Goal: Transaction & Acquisition: Purchase product/service

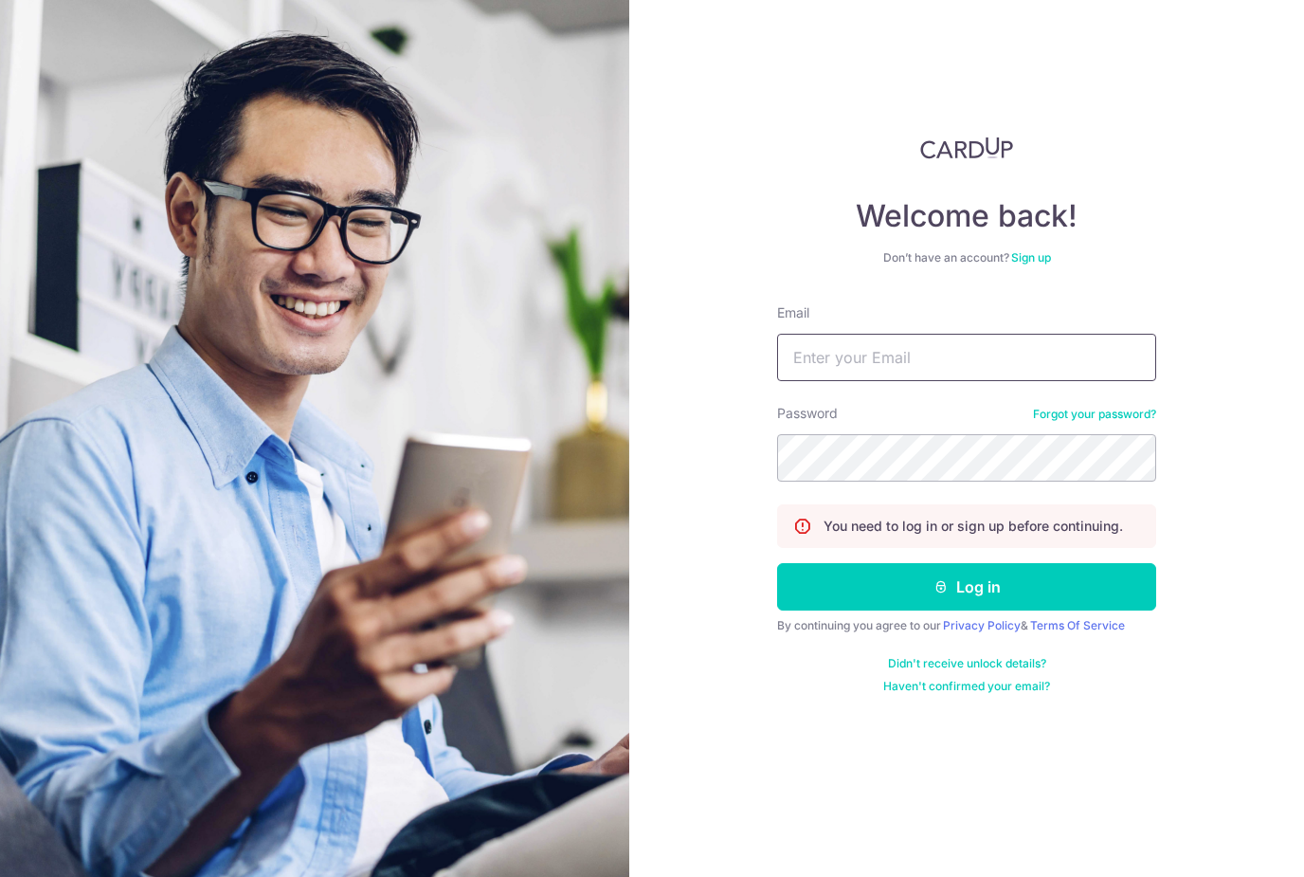
click at [832, 334] on input "Email" at bounding box center [966, 357] width 379 height 47
type input "Kejin.phua@gmail.com"
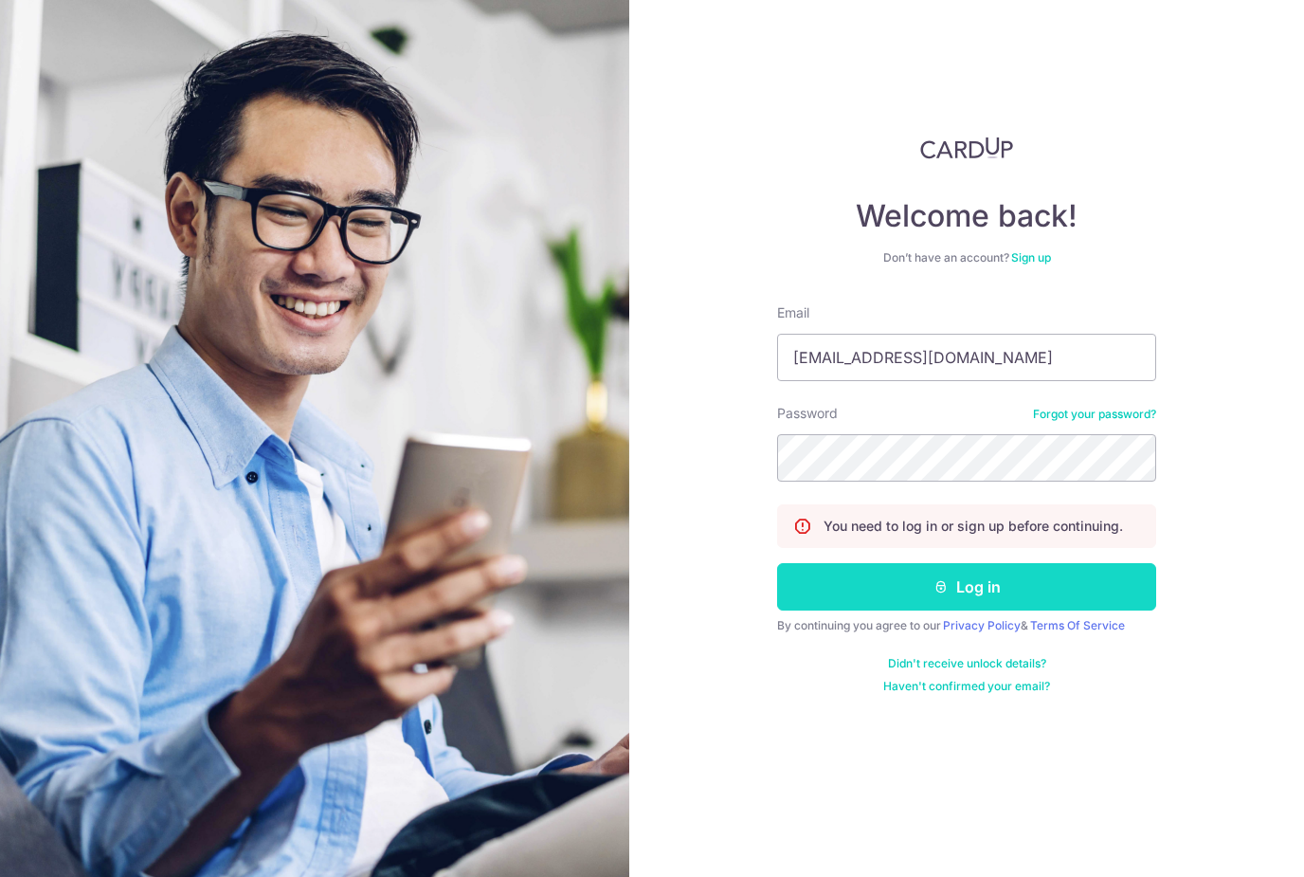
click at [981, 563] on button "Log in" at bounding box center [966, 586] width 379 height 47
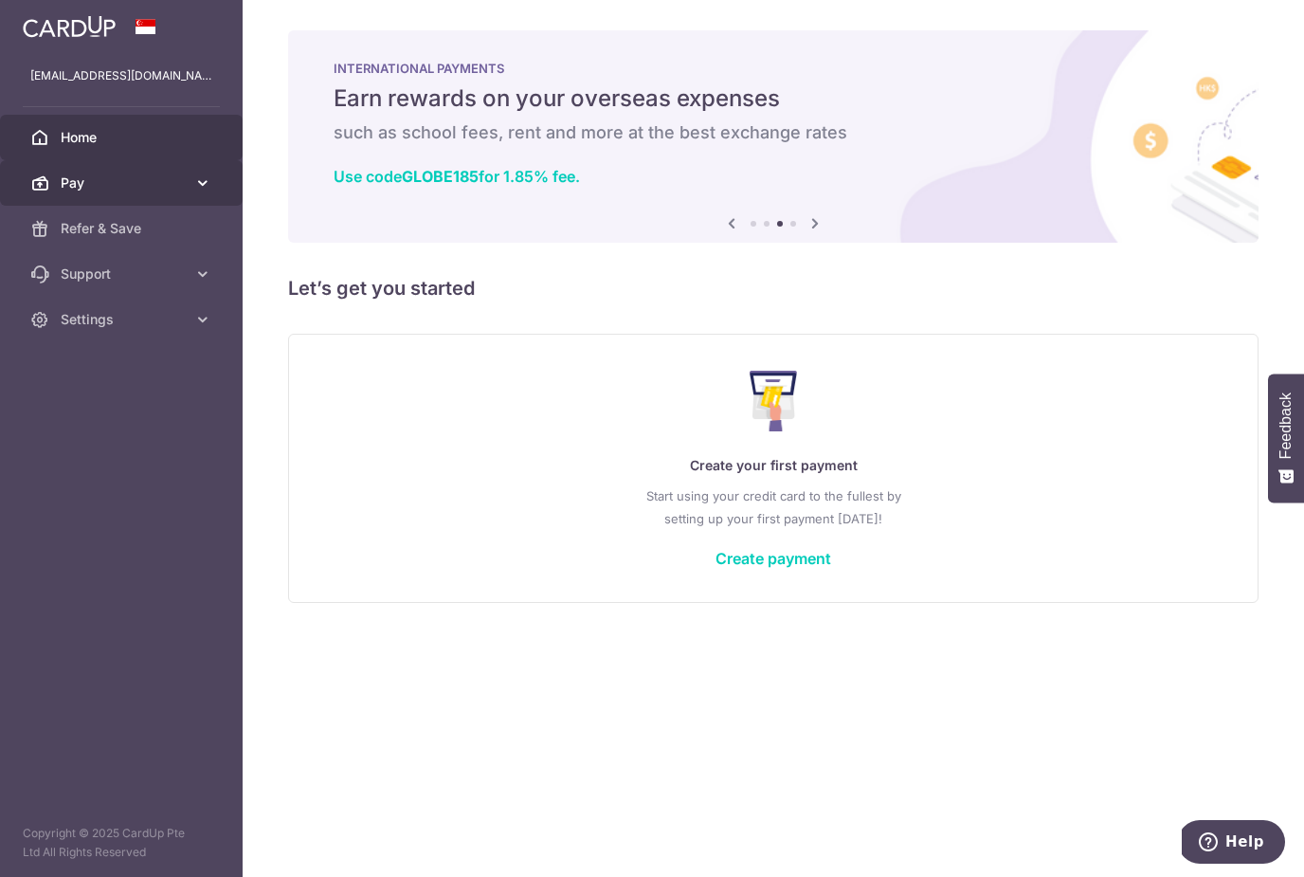
click at [183, 191] on span "Pay" at bounding box center [123, 182] width 125 height 19
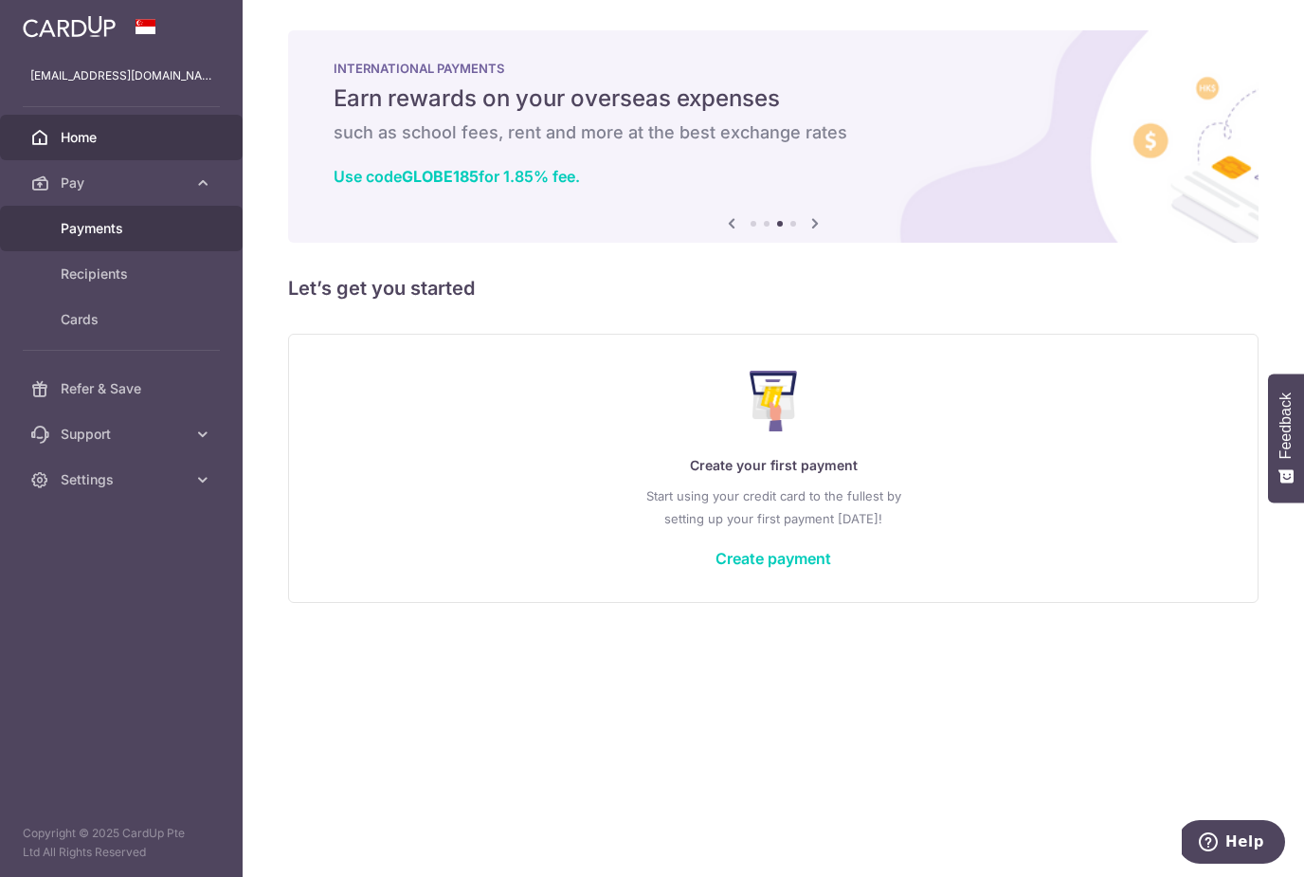
click at [174, 227] on span "Payments" at bounding box center [123, 228] width 125 height 19
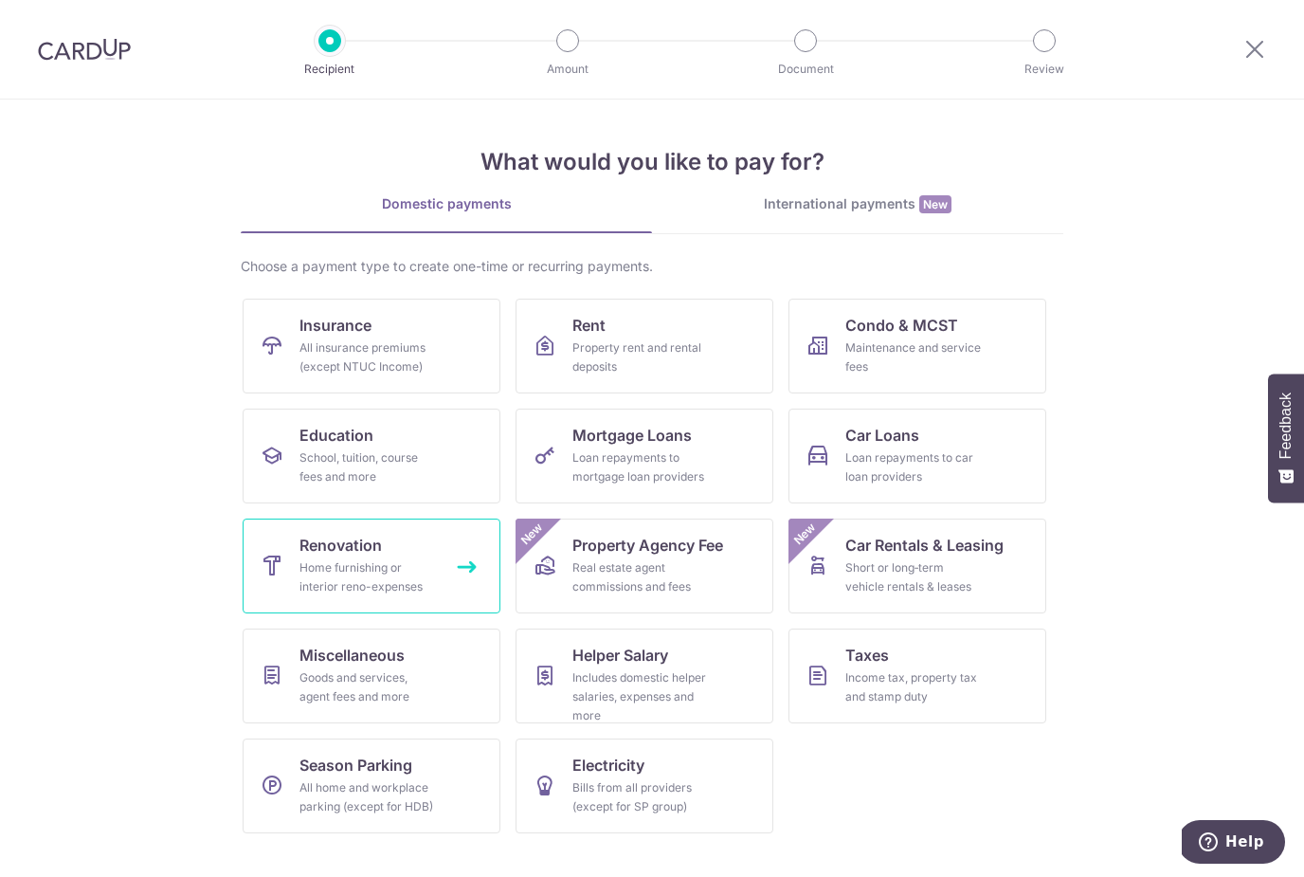
click at [349, 535] on span "Renovation" at bounding box center [340, 545] width 82 height 23
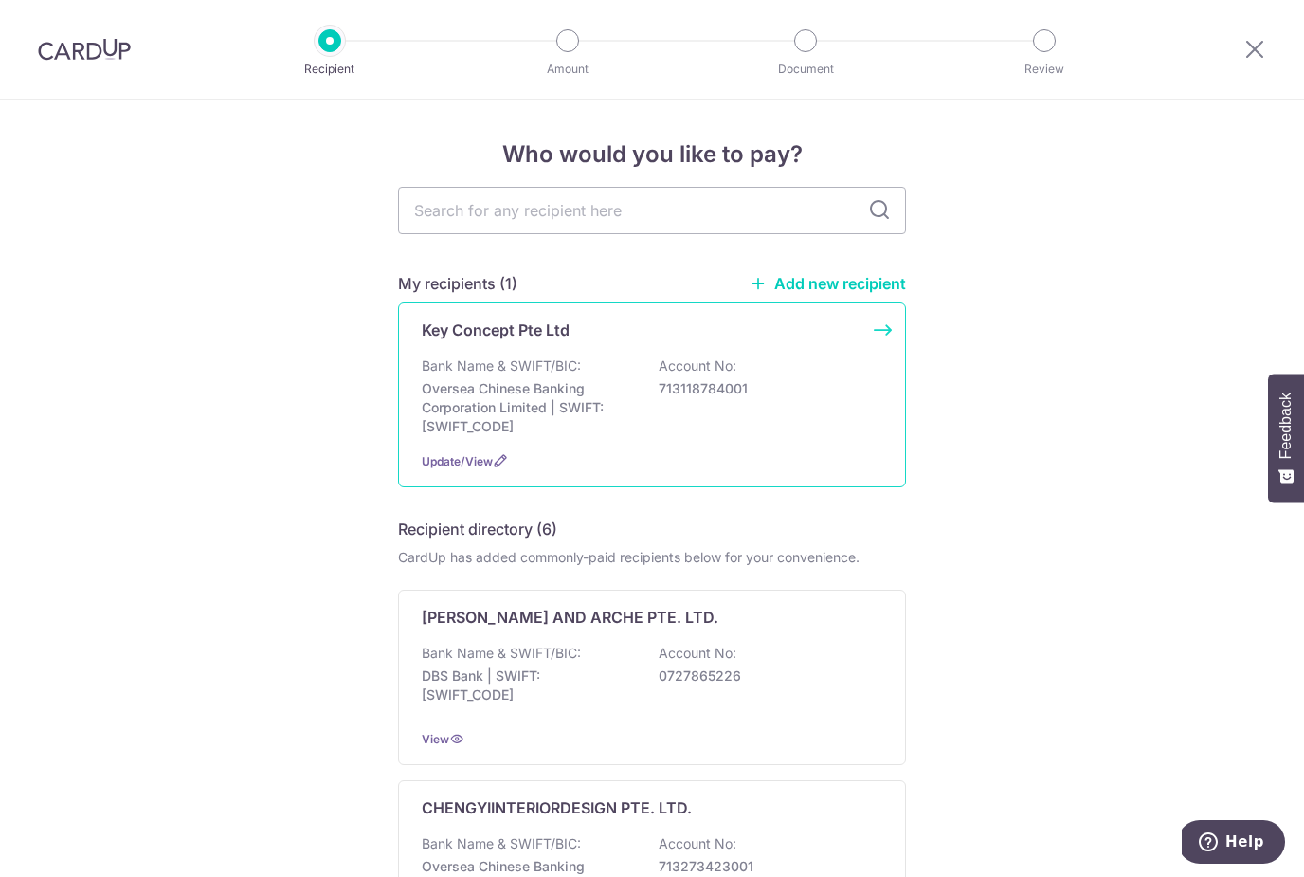
click at [552, 345] on div "Key Concept Pte Ltd Bank Name & SWIFT/BIC: Oversea Chinese Banking Corporation …" at bounding box center [652, 394] width 508 height 185
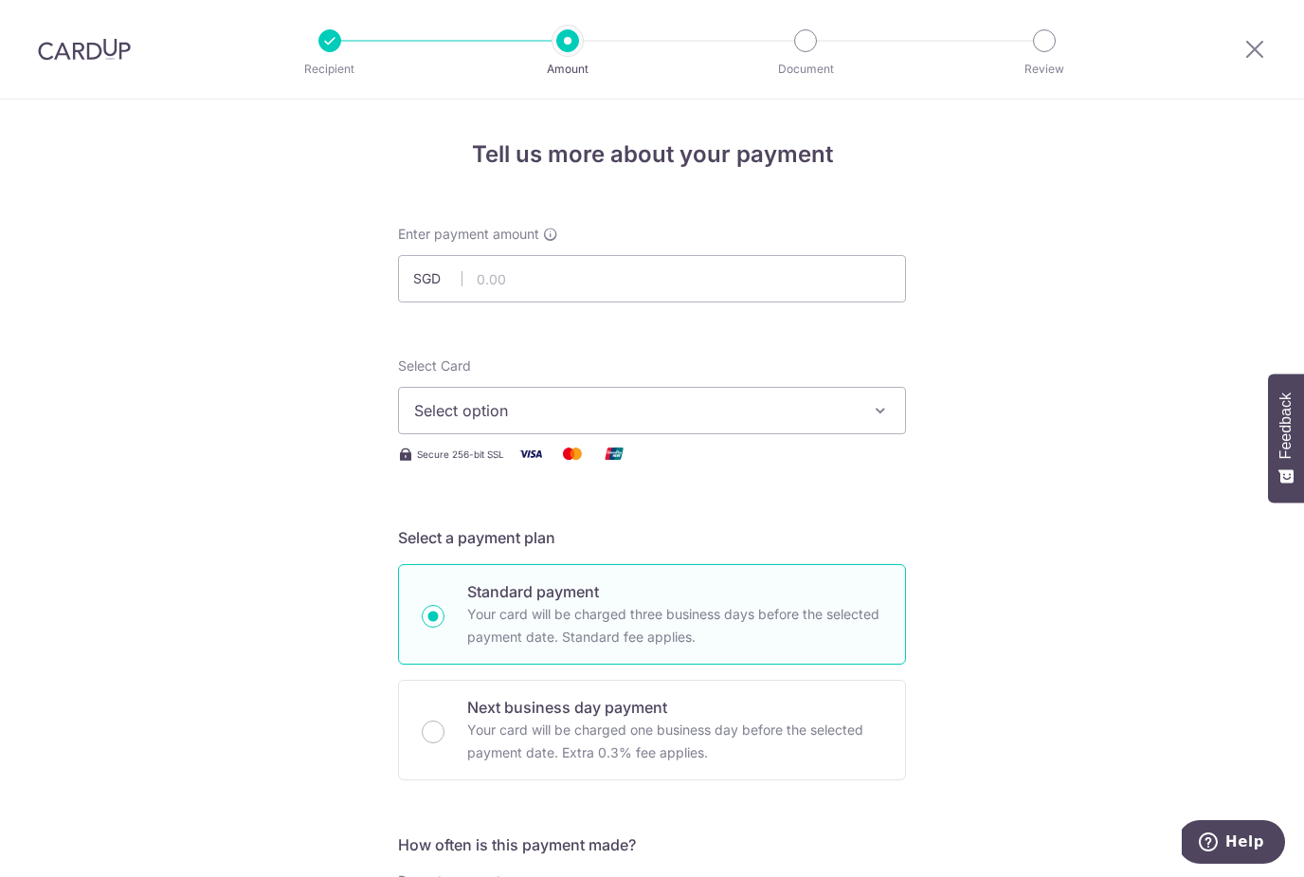
click at [569, 415] on span "Select option" at bounding box center [635, 410] width 442 height 23
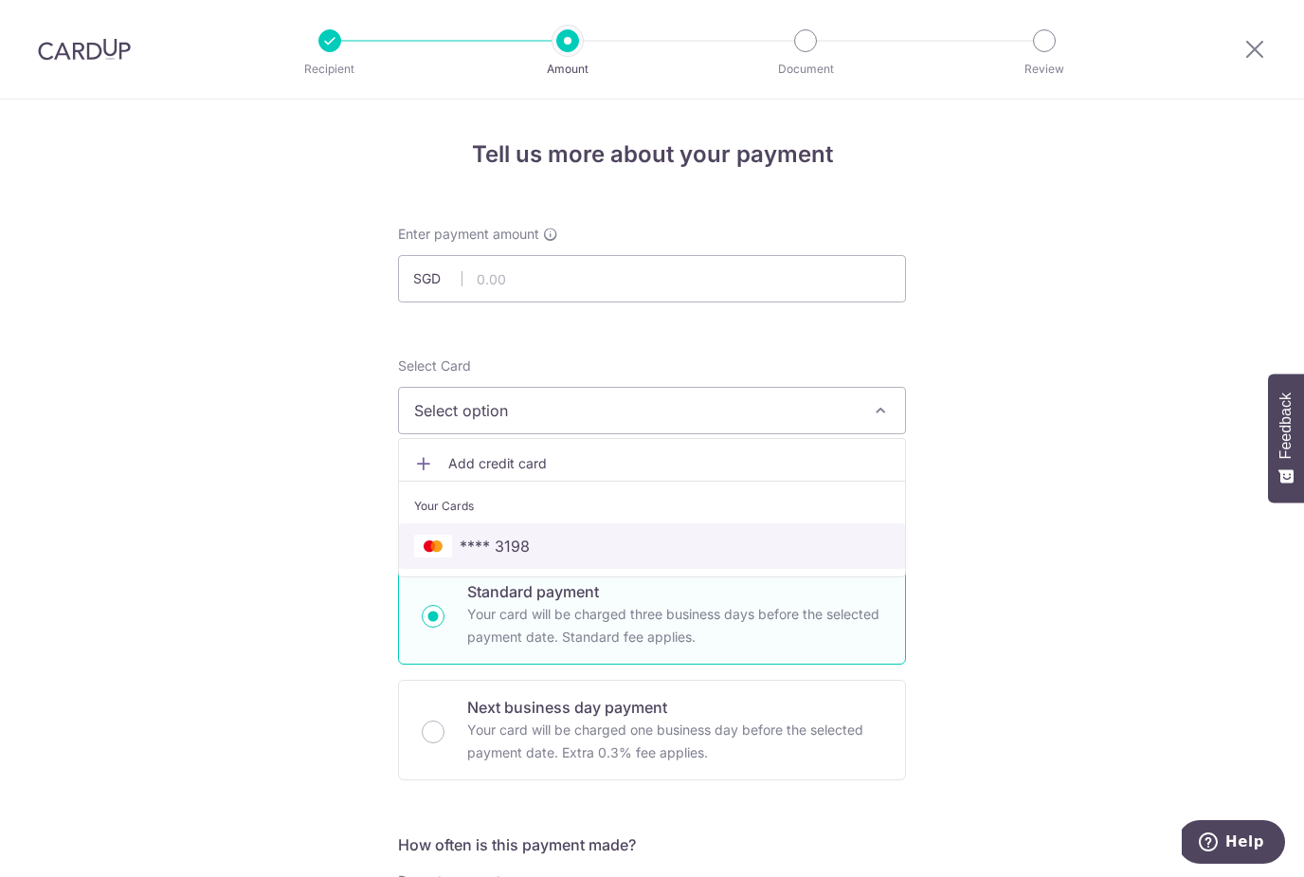
click at [549, 554] on span "**** 3198" at bounding box center [652, 546] width 476 height 23
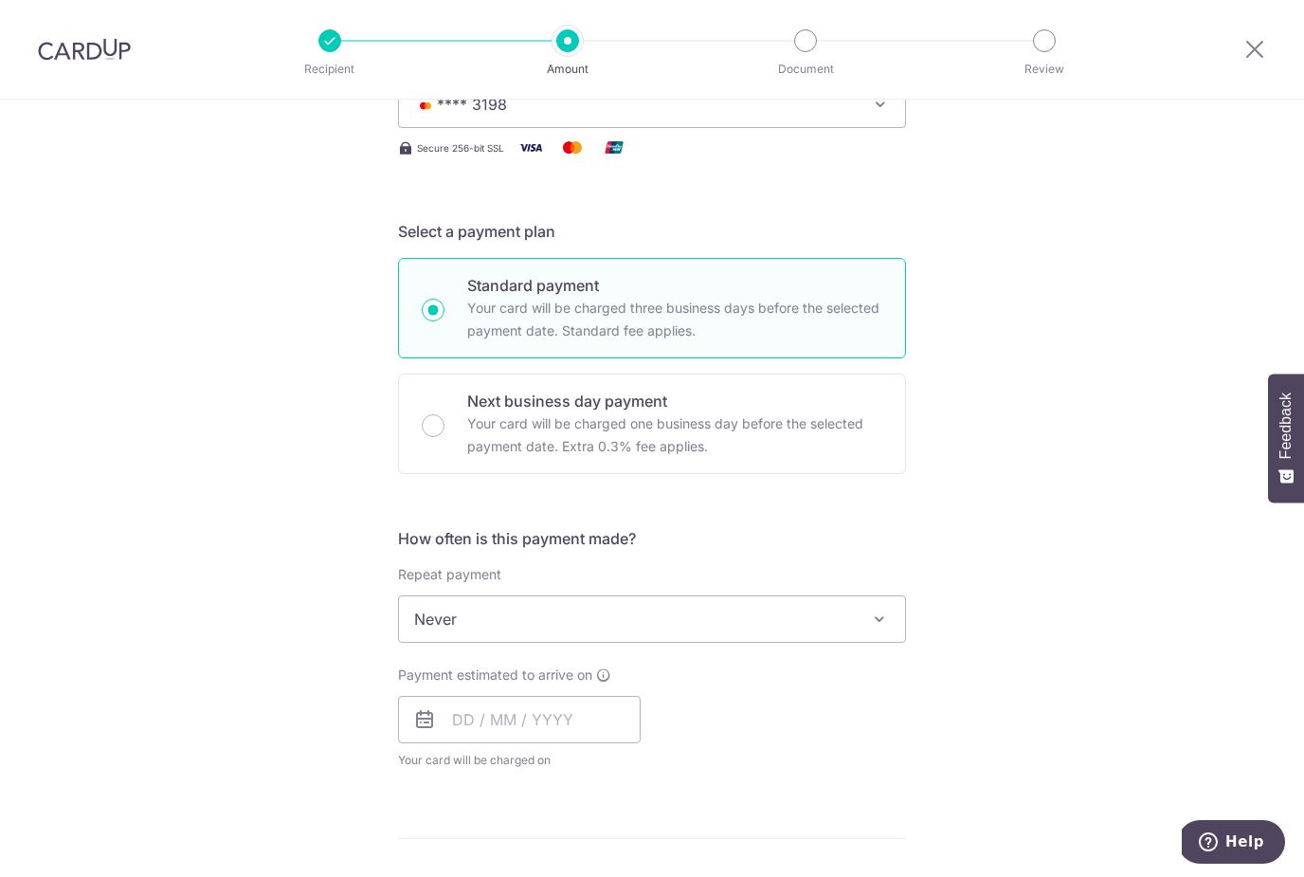
scroll to position [338, 0]
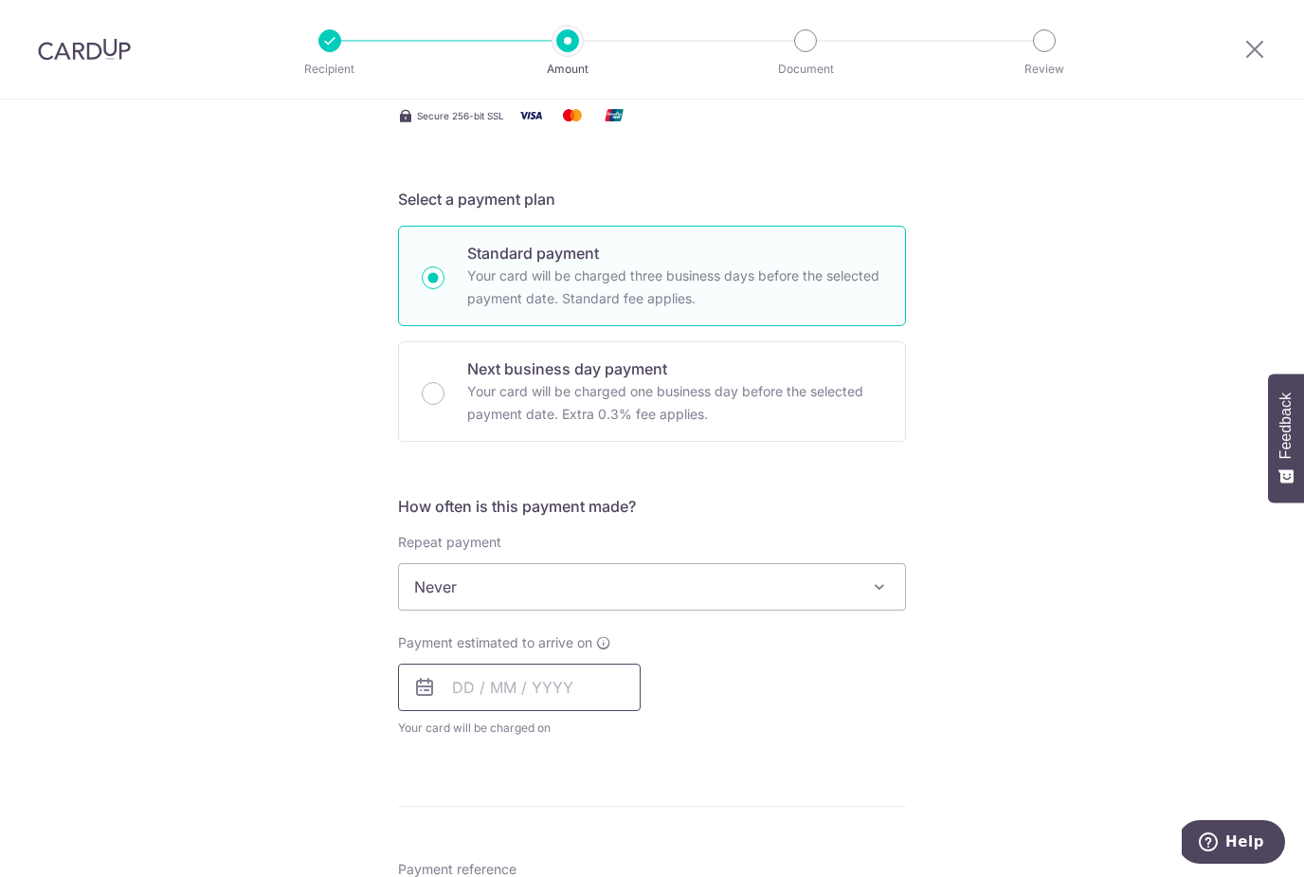
click at [575, 686] on input "text" at bounding box center [519, 686] width 243 height 47
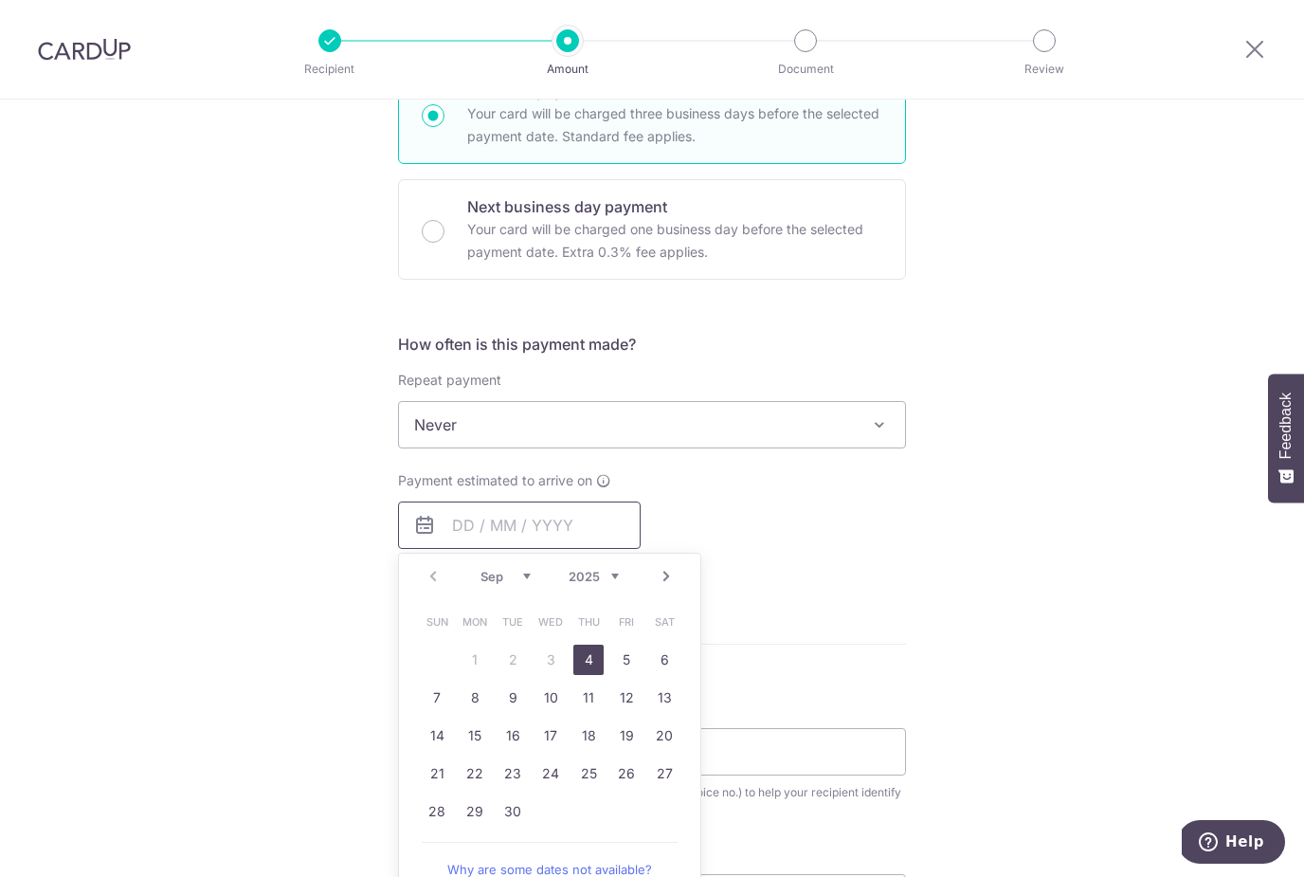
scroll to position [515, 0]
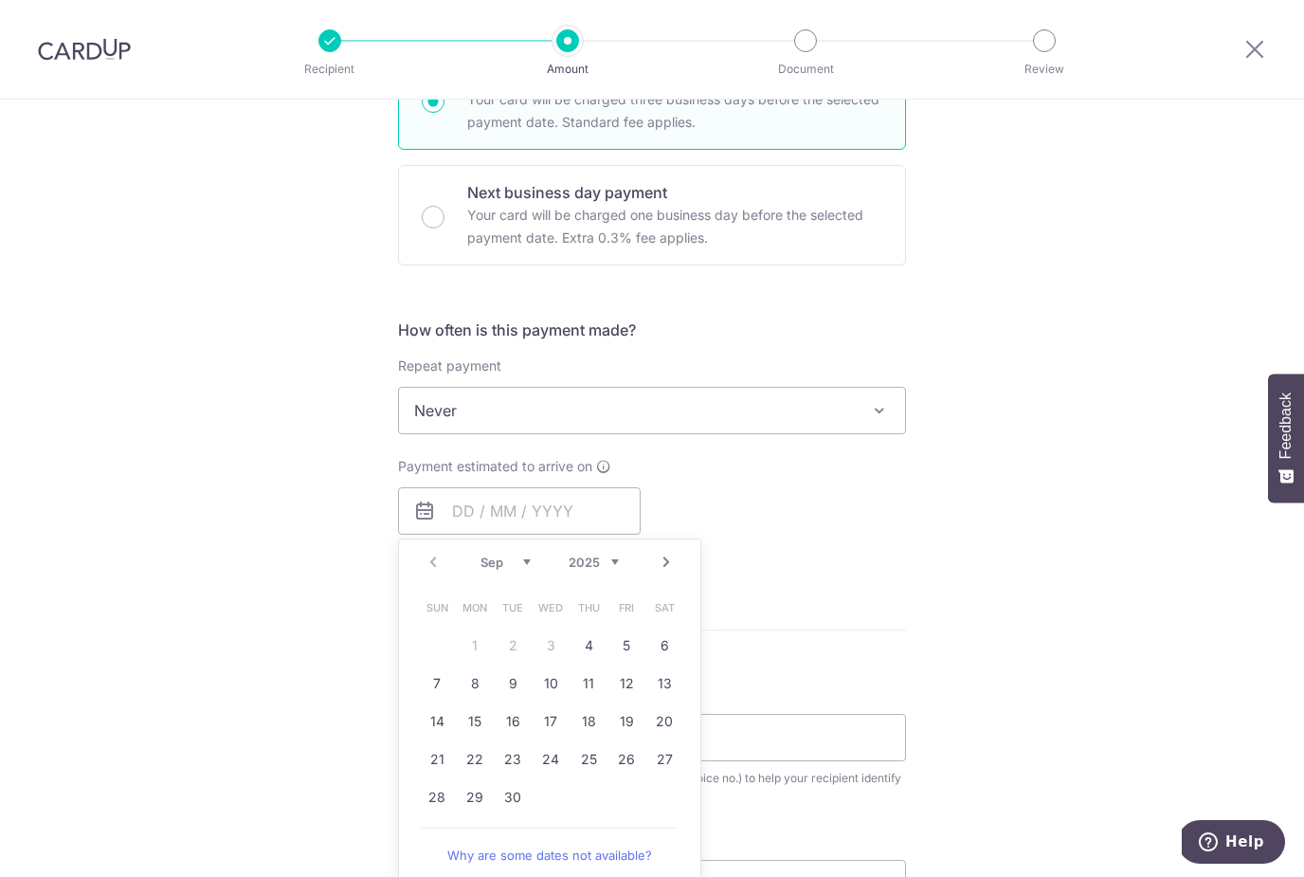
click at [548, 647] on table "Sun Mon Tue Wed Thu Fri Sat 1 2 3 4 5 6 7 8 9 10 11 12 13 14 15 16 17 18 19 20 …" at bounding box center [550, 702] width 265 height 227
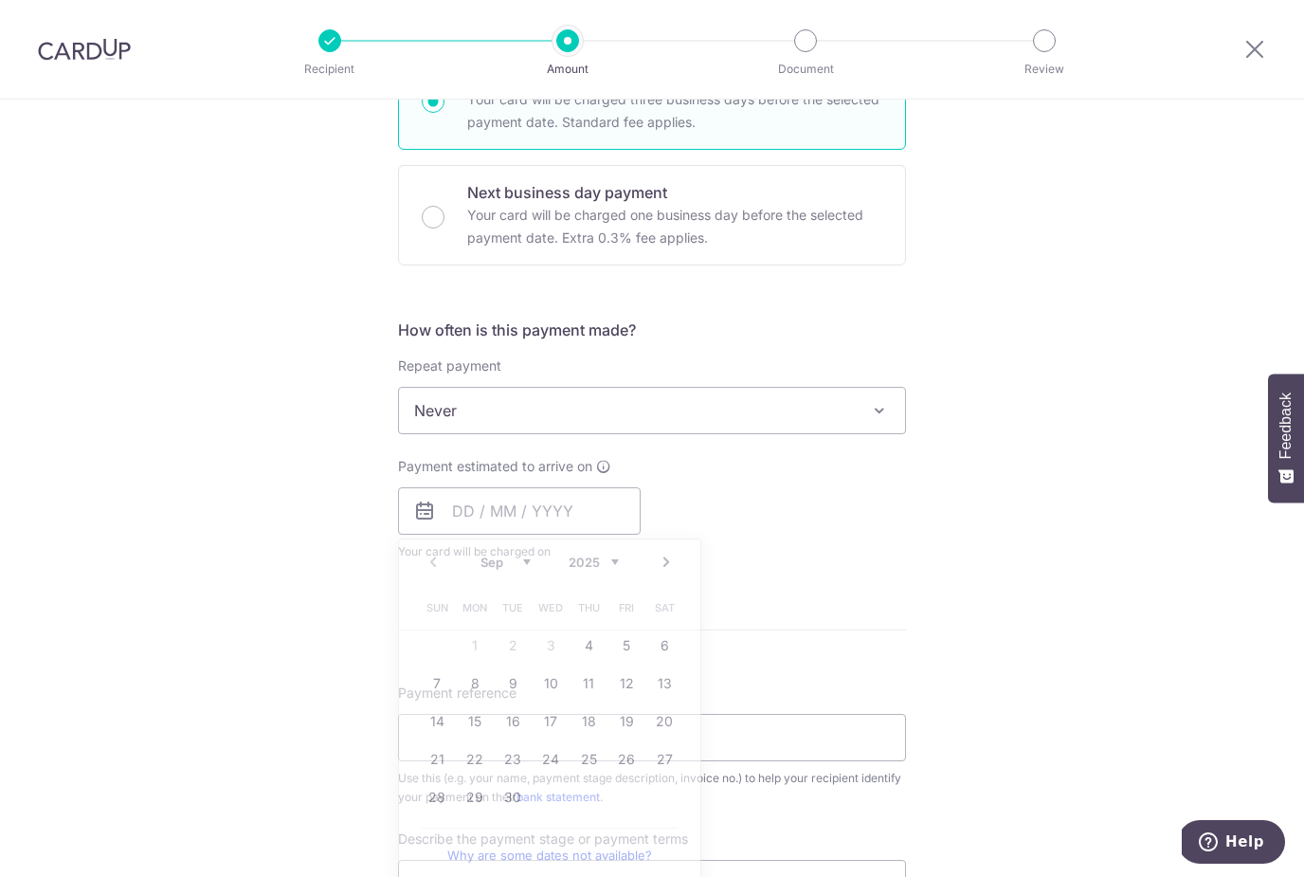
click at [876, 559] on div "Payment estimated to arrive on Prev Next Sep Oct Nov Dec 2025 2026 2027 2028 20…" at bounding box center [652, 509] width 531 height 104
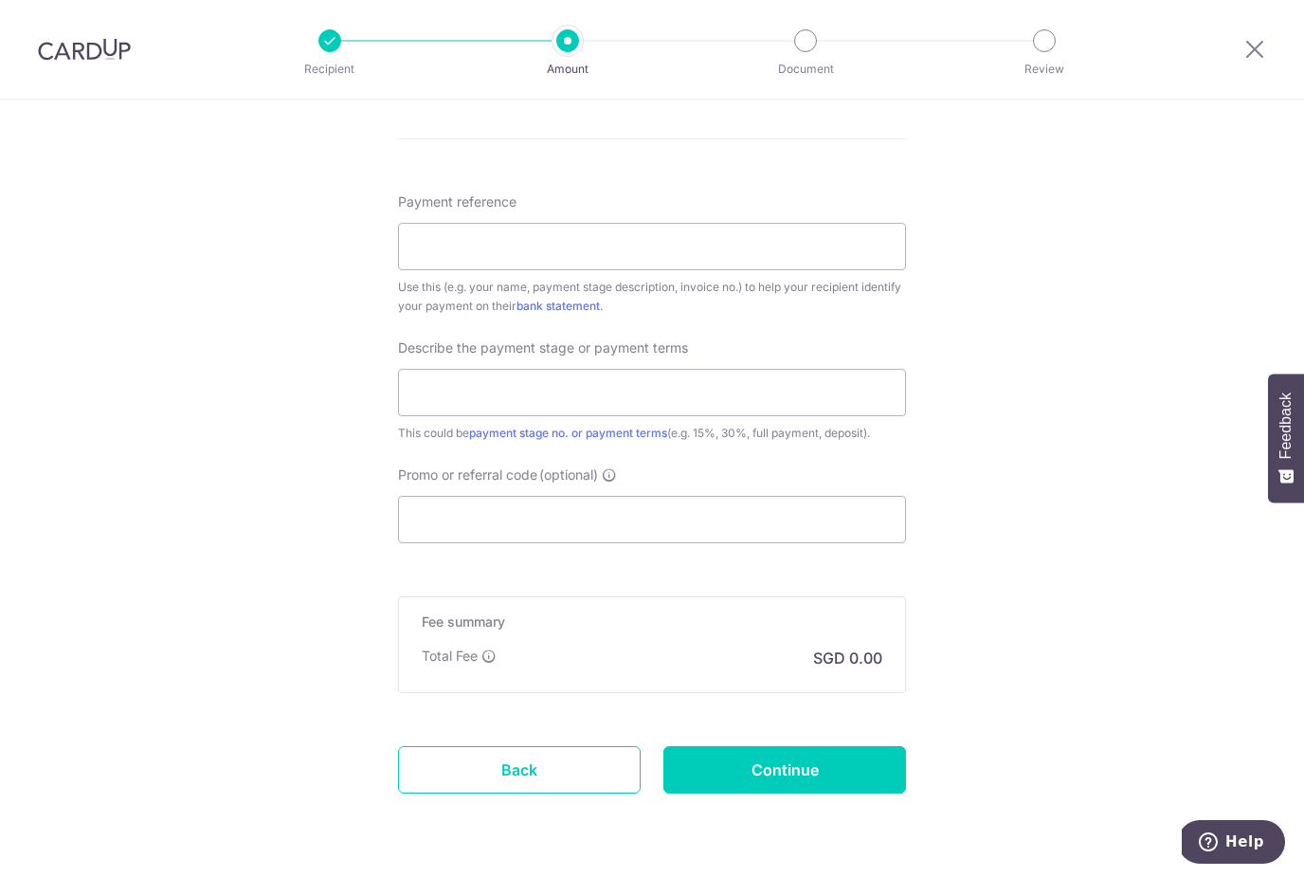
scroll to position [1004, 0]
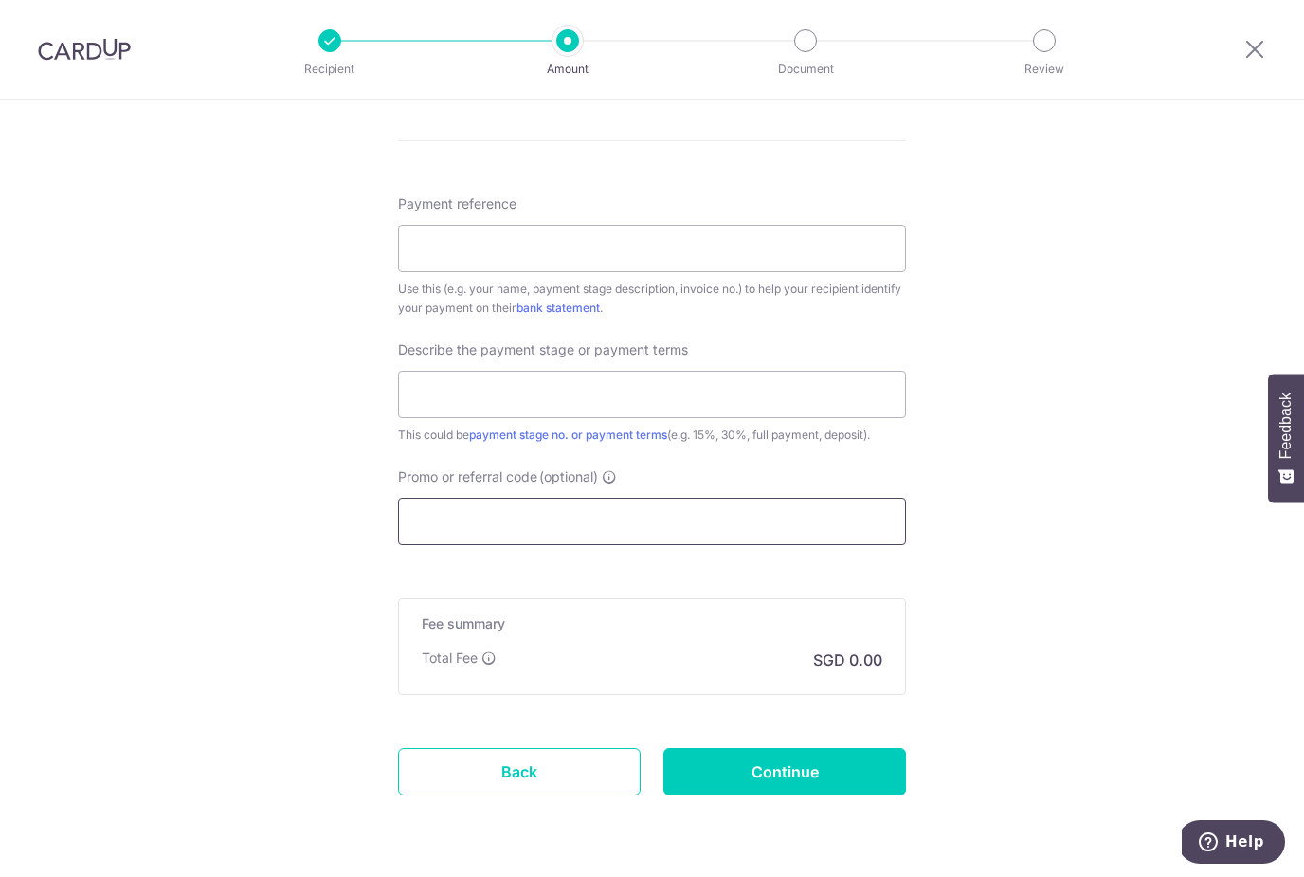
click at [653, 520] on input "Promo or referral code (optional)" at bounding box center [652, 521] width 508 height 47
paste input "RENO25ONE"
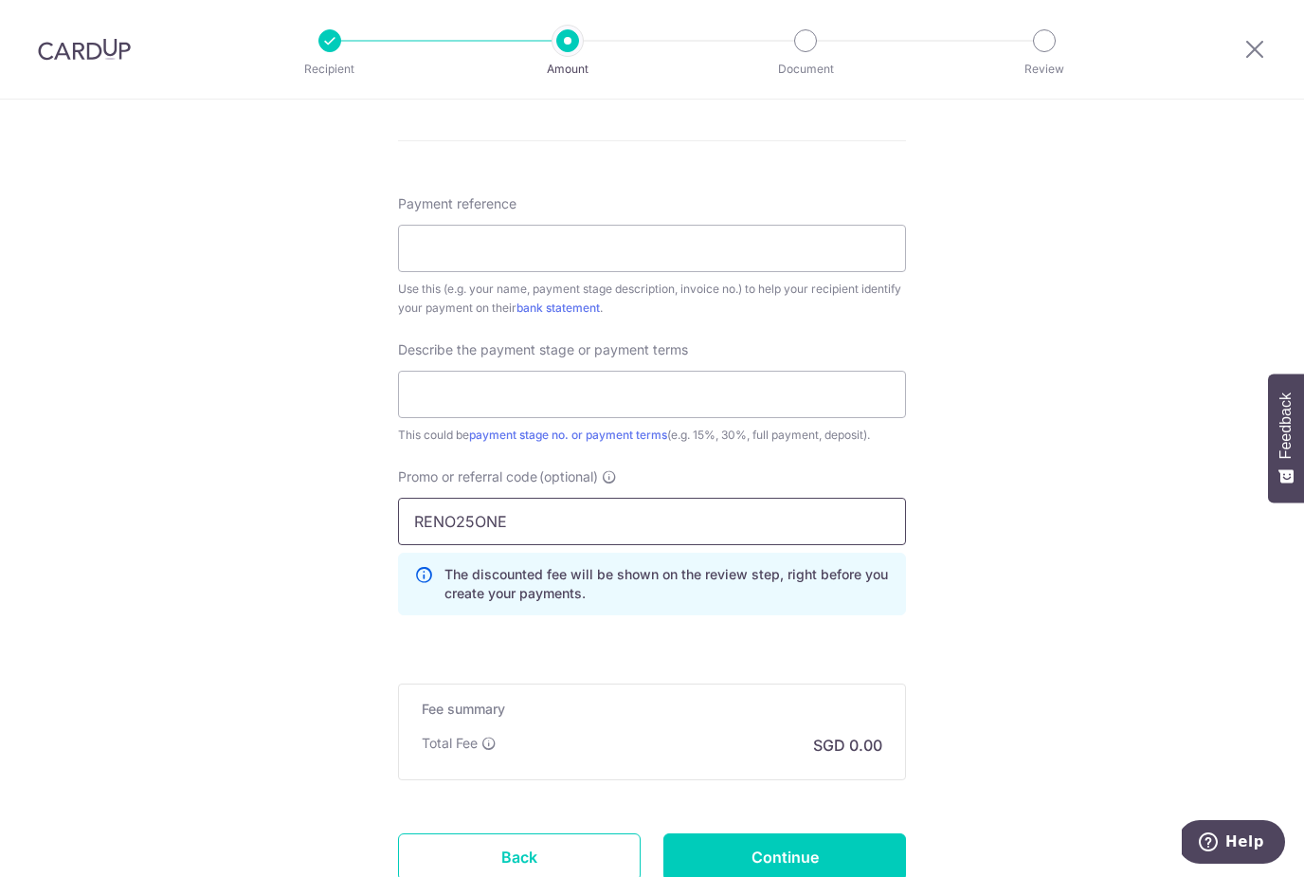
type input "RENO25ONE"
click at [1023, 535] on div "Tell us more about your payment Enter payment amount SGD Select Card **** 3198 …" at bounding box center [652, 59] width 1304 height 1927
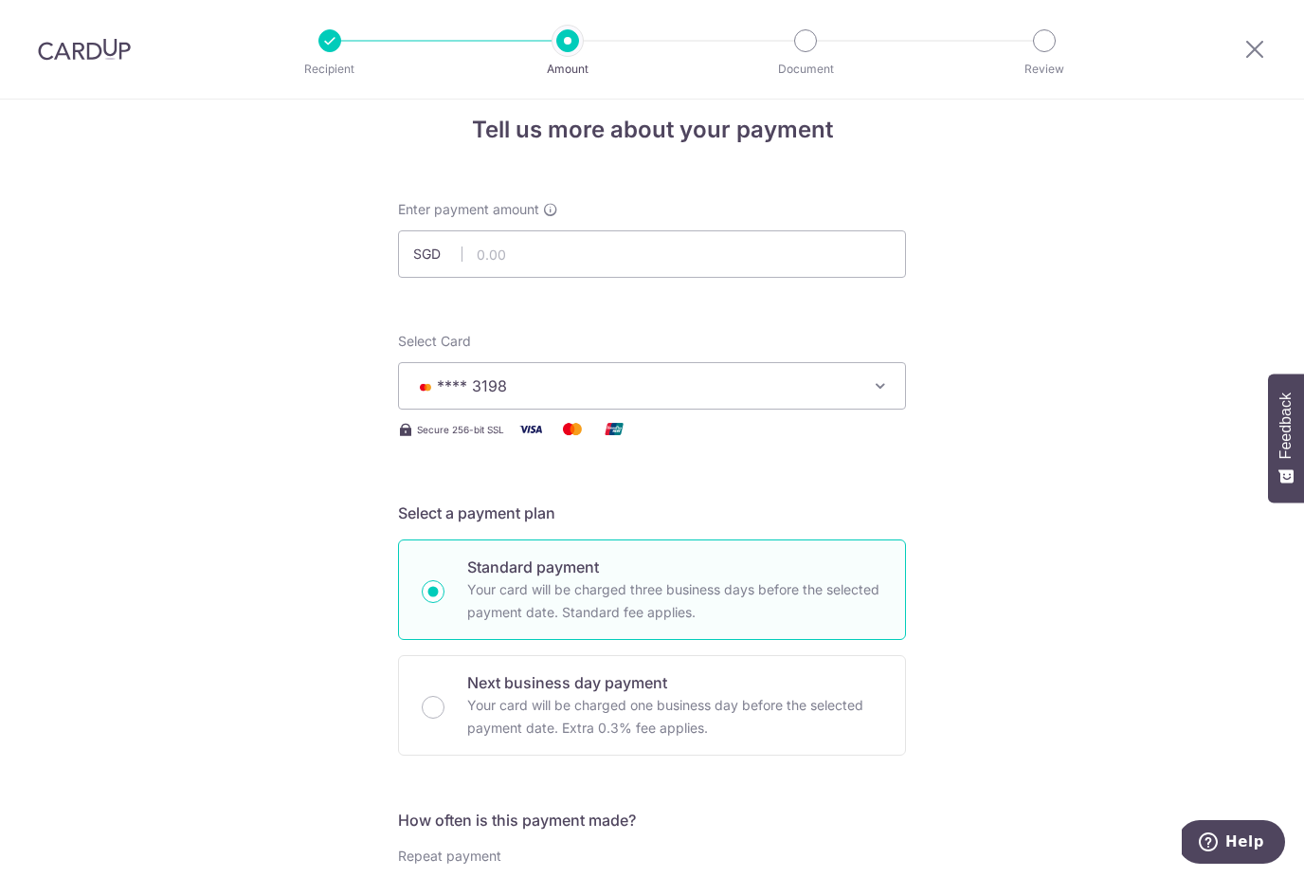
scroll to position [20, 0]
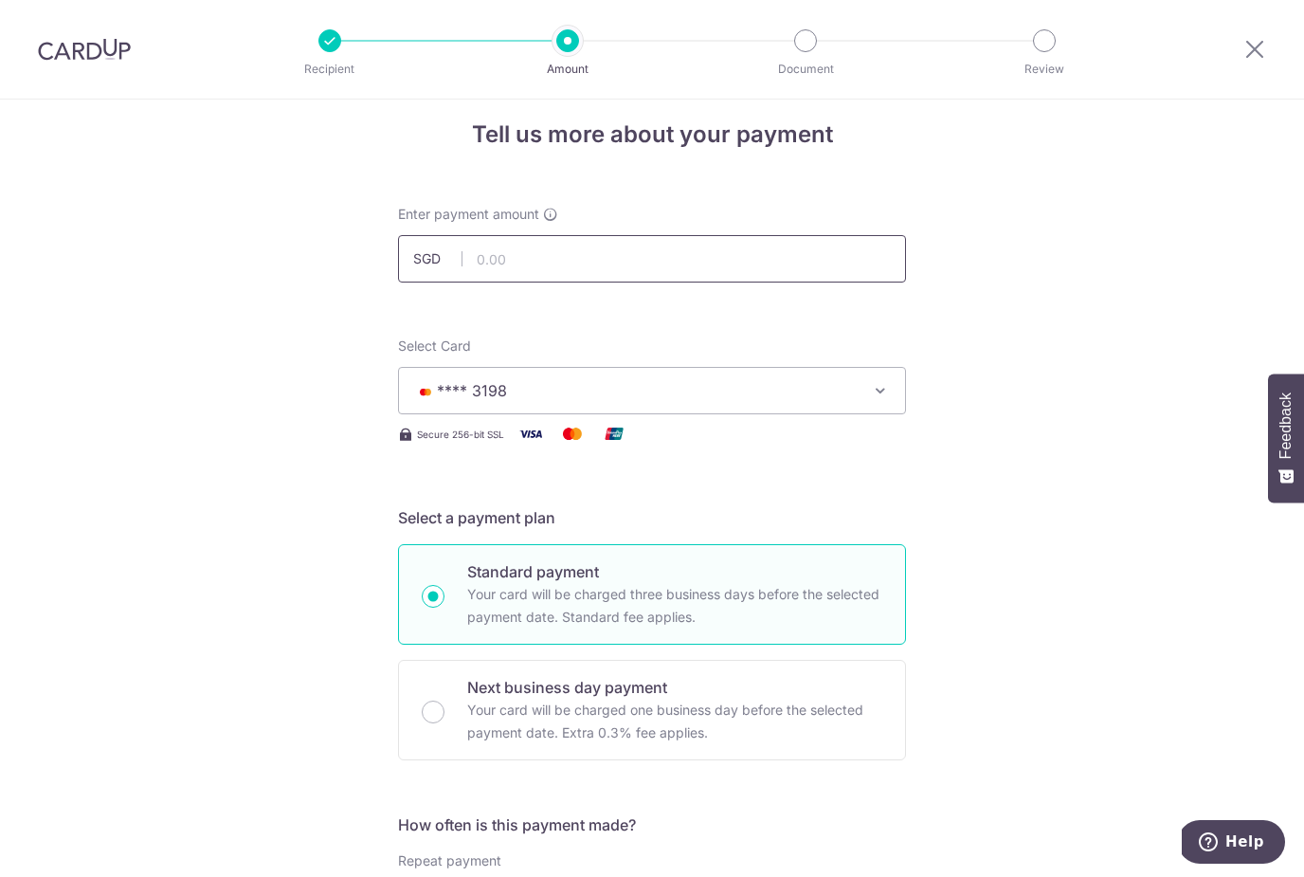
click at [699, 265] on input "text" at bounding box center [652, 258] width 508 height 47
type input "2,890.14"
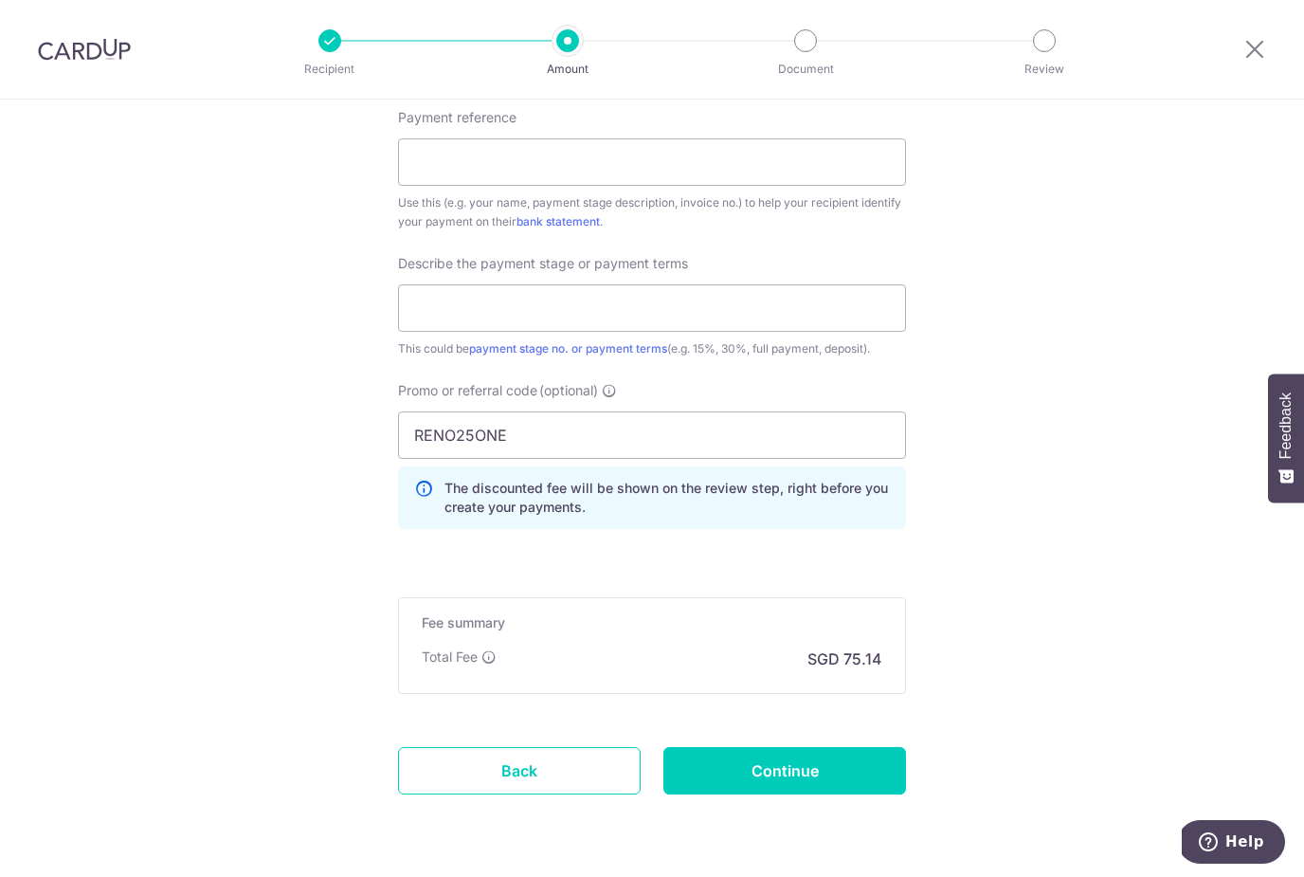
scroll to position [1089, 0]
click at [640, 660] on div "Total Fee SGD 75.14" at bounding box center [652, 659] width 461 height 23
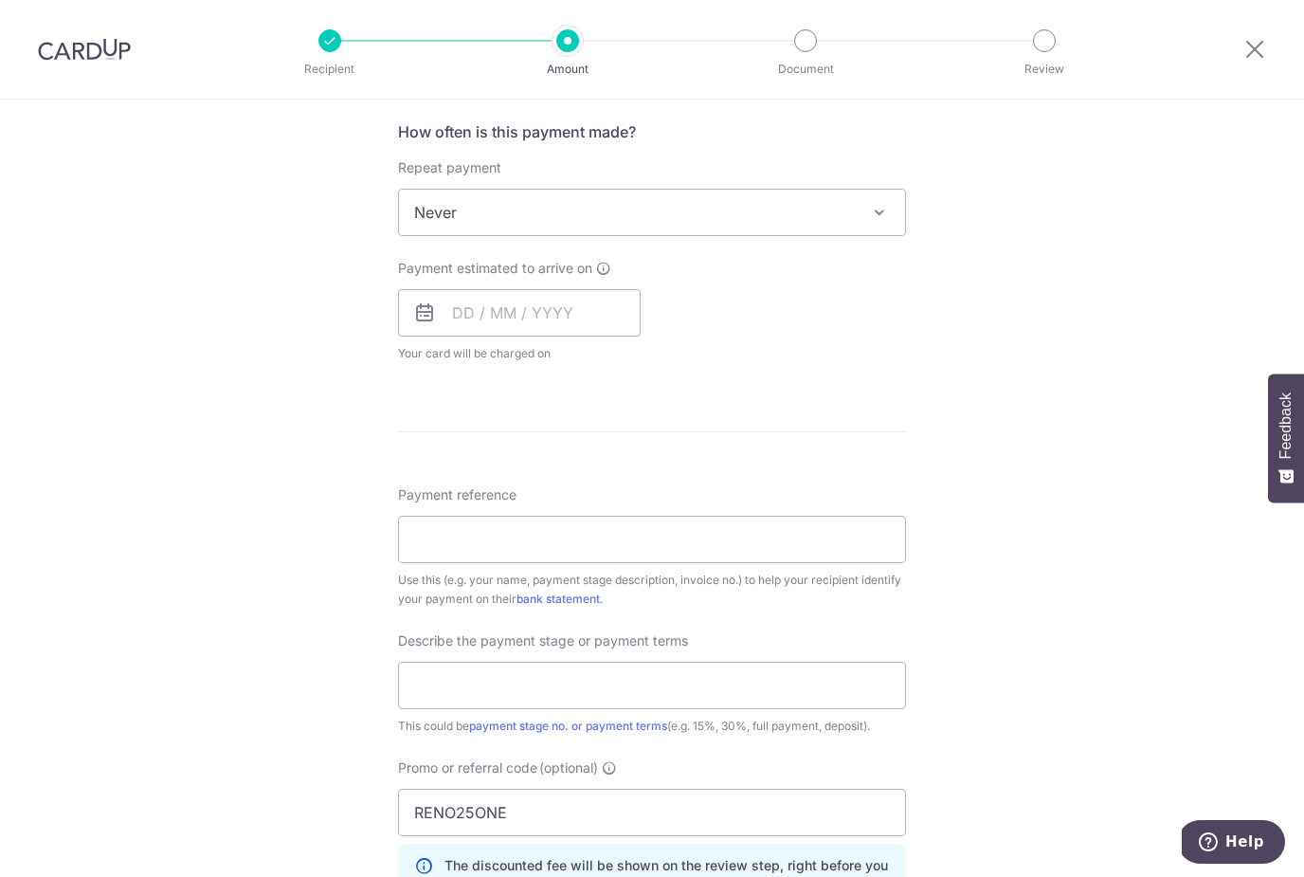
scroll to position [704, 0]
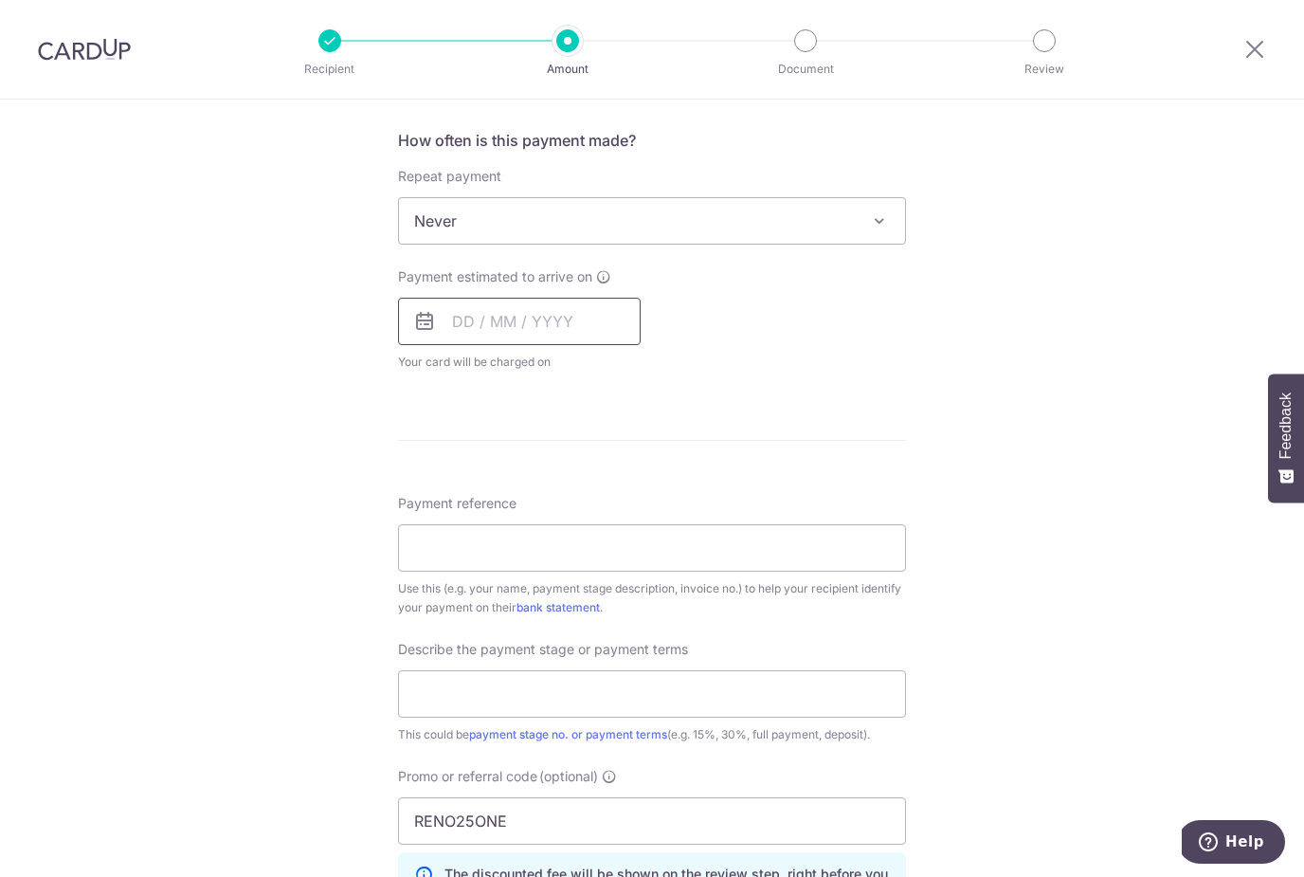
click at [591, 339] on input "text" at bounding box center [519, 321] width 243 height 47
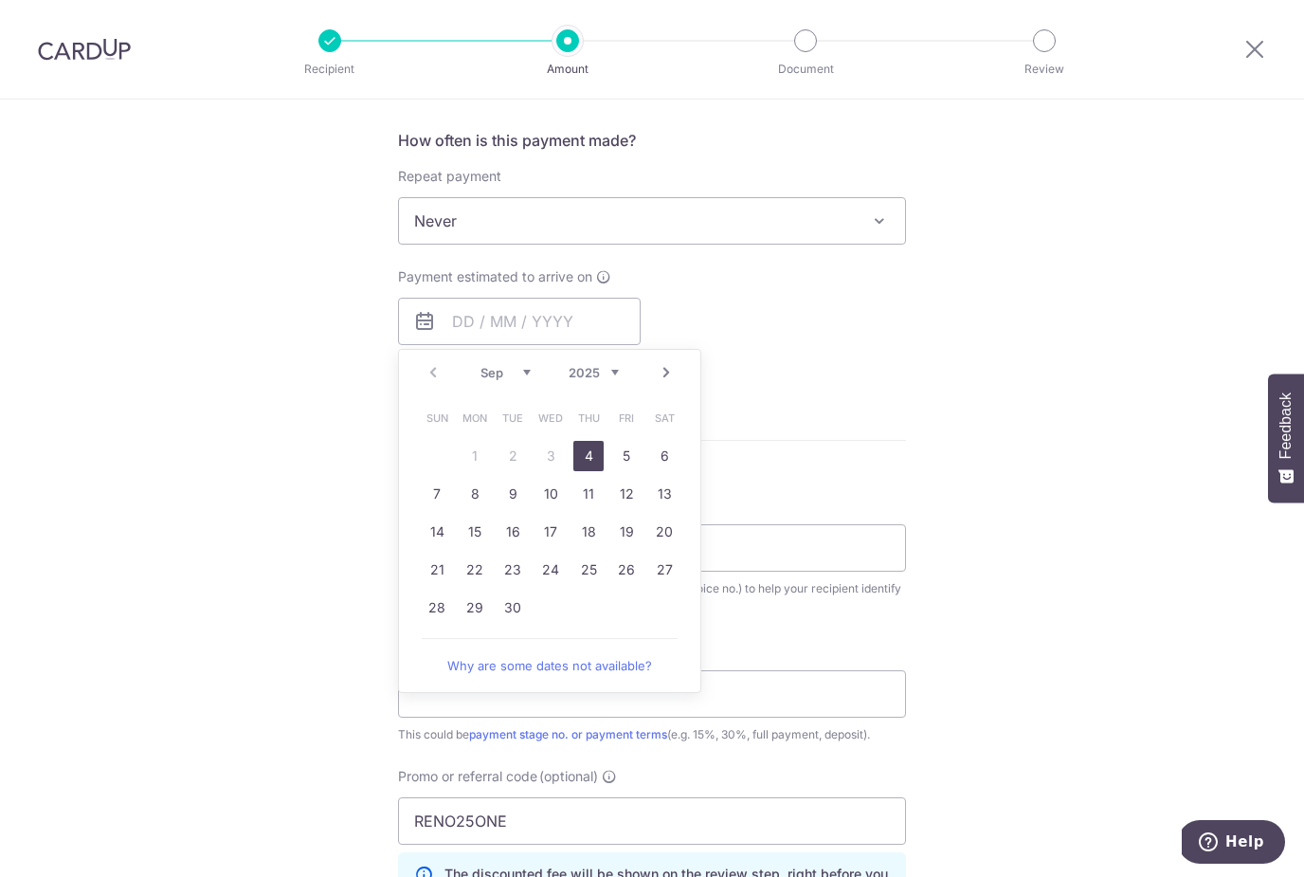
click at [591, 456] on link "4" at bounding box center [588, 456] width 30 height 30
type input "04/09/2025"
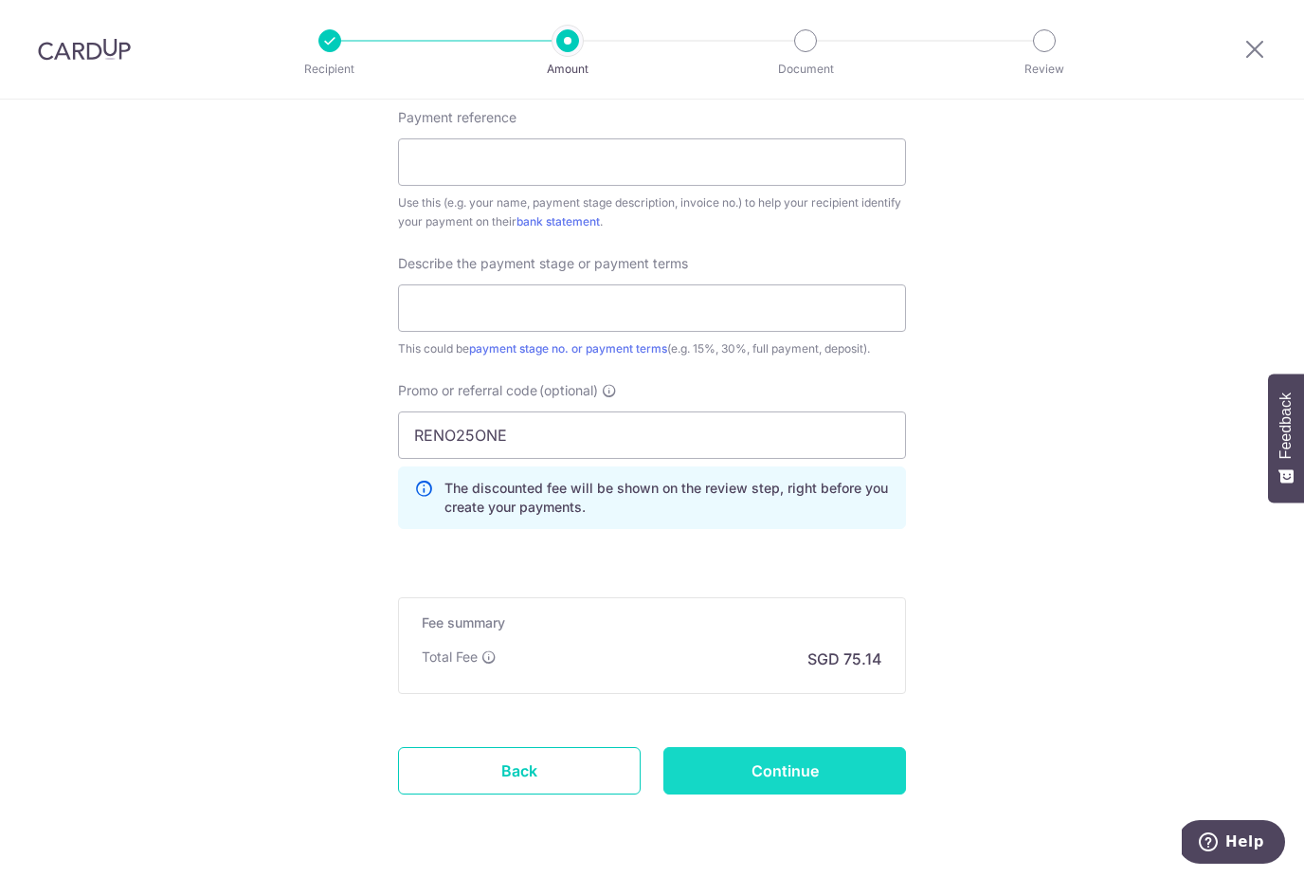
scroll to position [1167, 0]
click at [778, 793] on input "Continue" at bounding box center [784, 771] width 243 height 47
type input "Create Schedule"
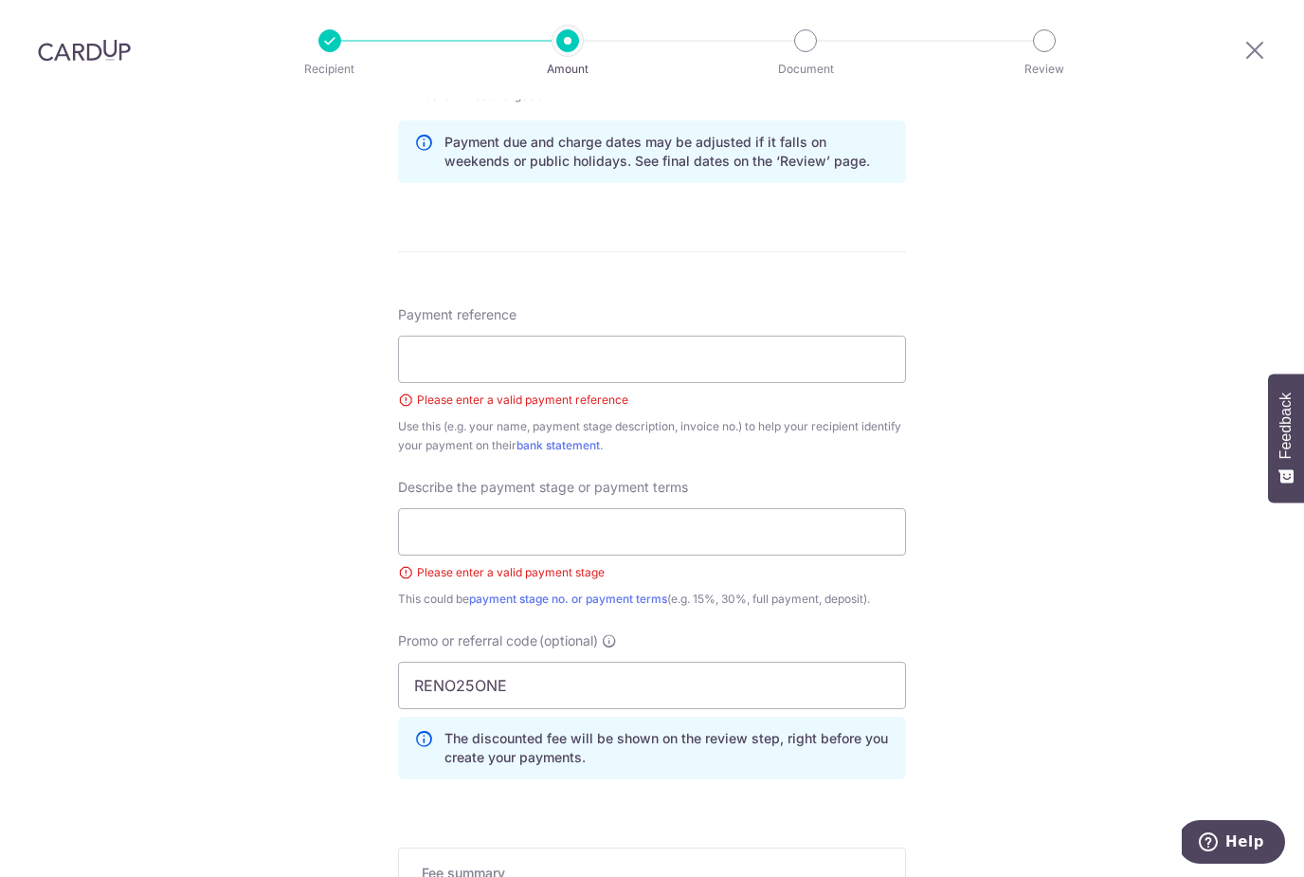
scroll to position [969, 0]
click at [709, 337] on input "Payment reference" at bounding box center [652, 360] width 508 height 47
click at [687, 510] on input "text" at bounding box center [652, 533] width 508 height 47
type input "Carpentry Installation"
drag, startPoint x: 687, startPoint y: 488, endPoint x: 527, endPoint y: 291, distance: 254.0
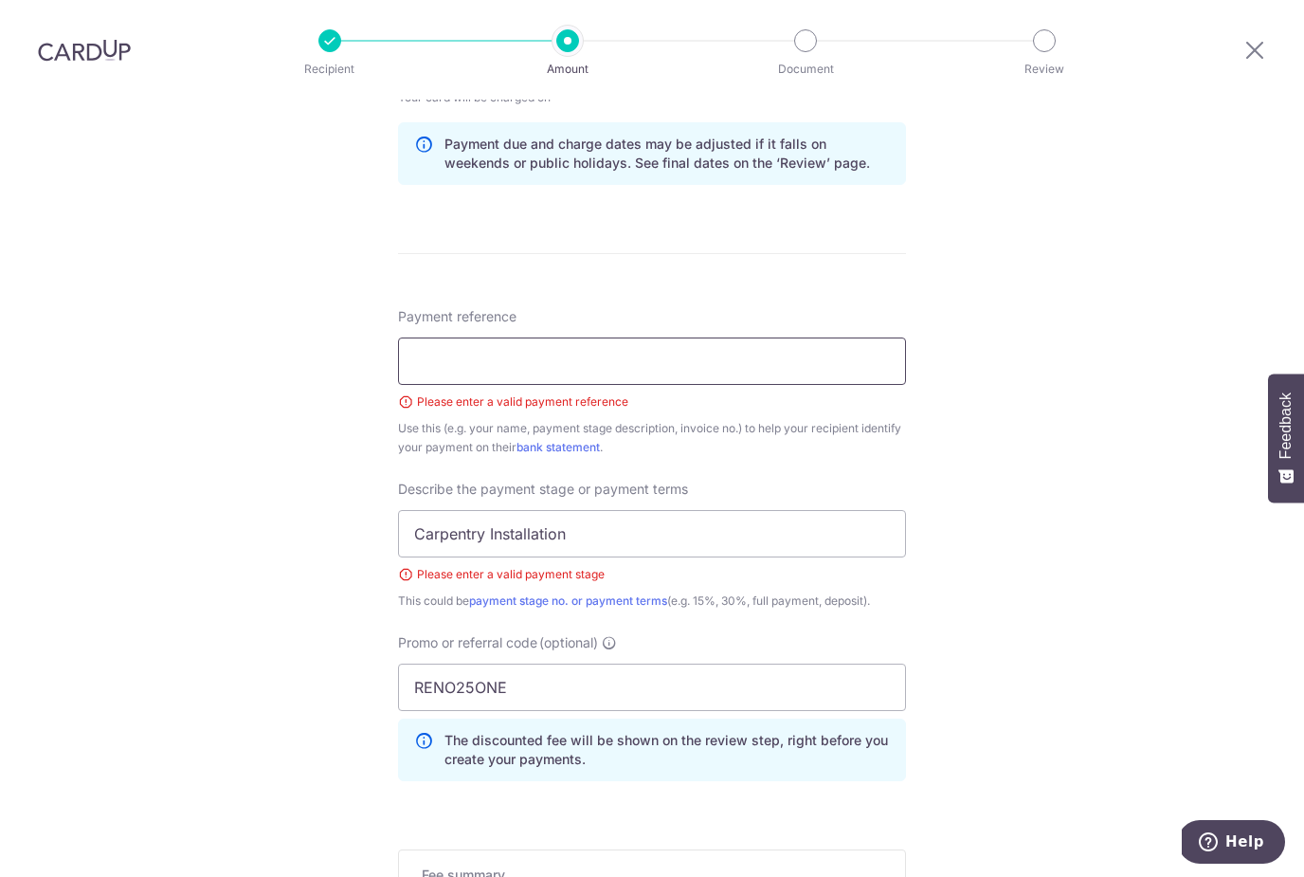
click at [0, 0] on html "Recipient Amount Document Review Tell us more about your payment Enter payment …" at bounding box center [652, 438] width 1304 height 877
click at [528, 337] on input "Payment reference" at bounding box center [652, 360] width 508 height 47
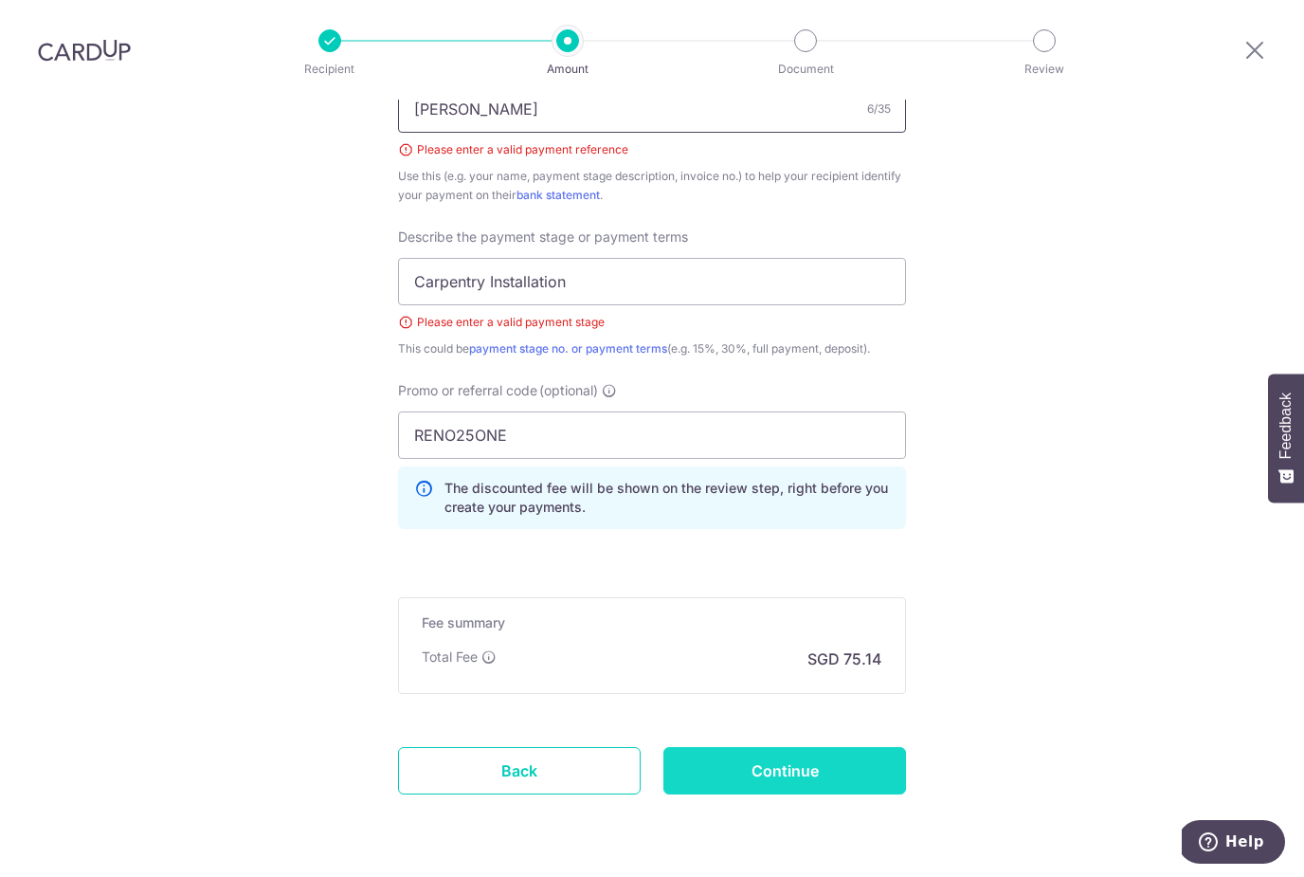
scroll to position [1220, 0]
type input "[PERSON_NAME]"
click at [796, 748] on input "Continue" at bounding box center [784, 771] width 243 height 47
type input "Create Schedule"
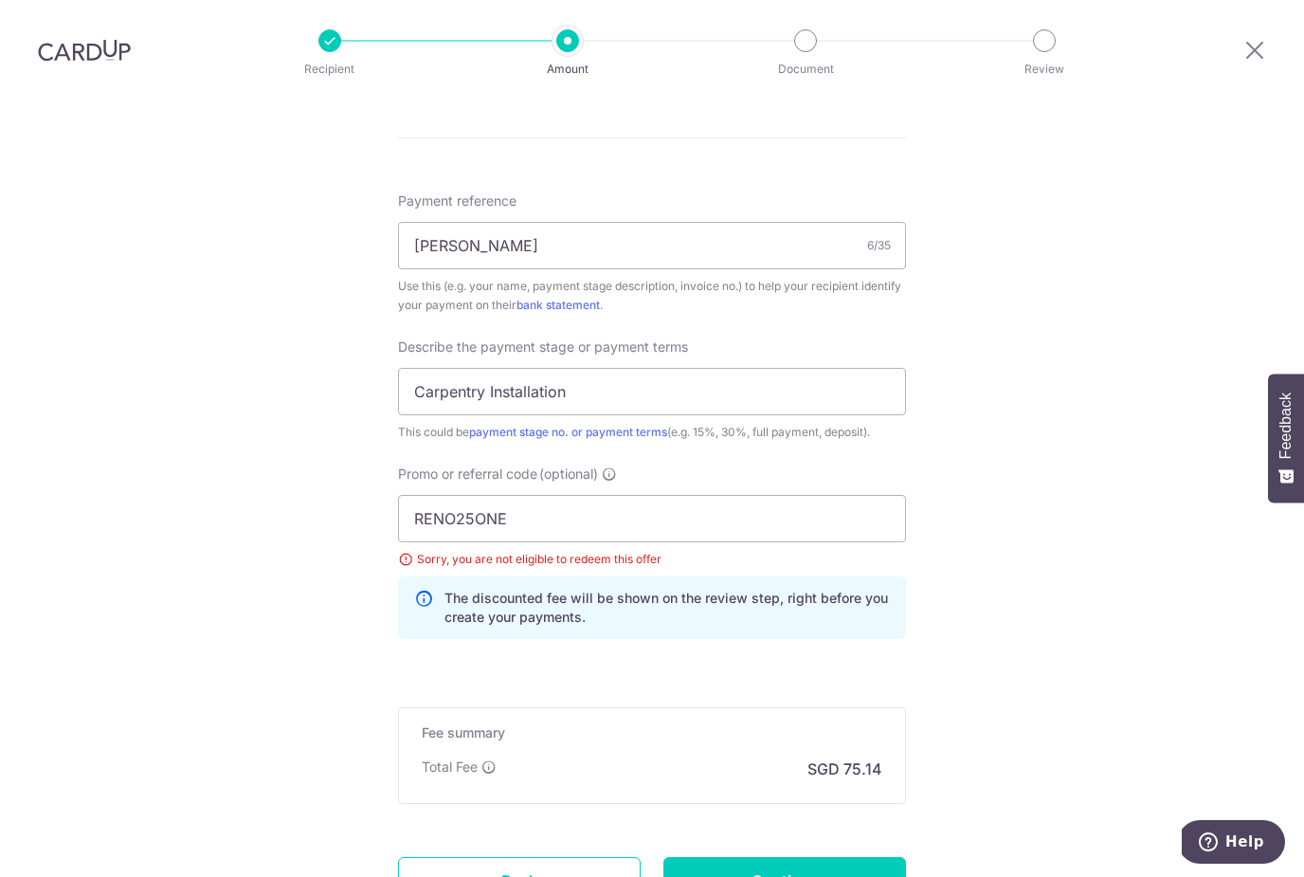
scroll to position [1149, 0]
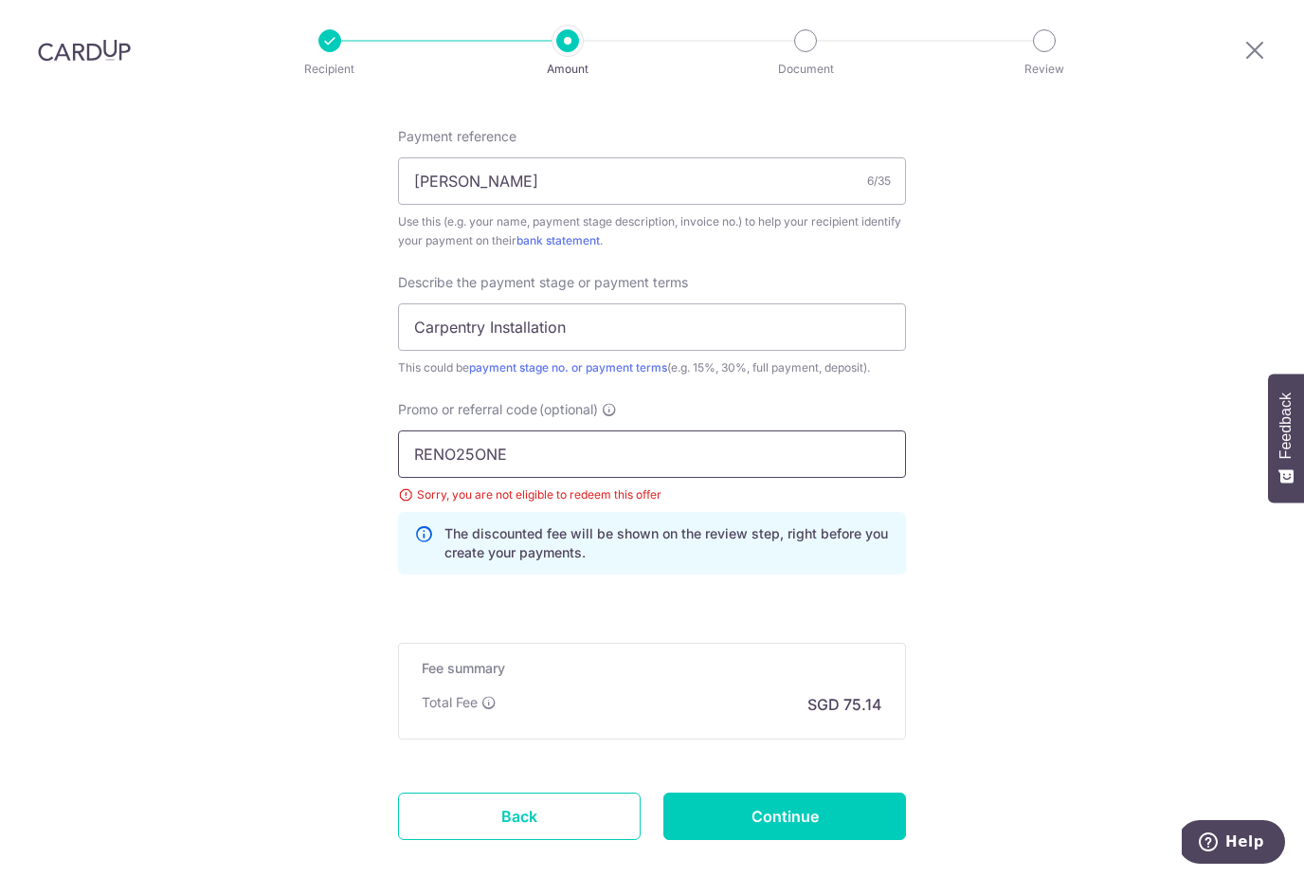
click at [577, 430] on input "RENO25ONE" at bounding box center [652, 453] width 508 height 47
type input "R"
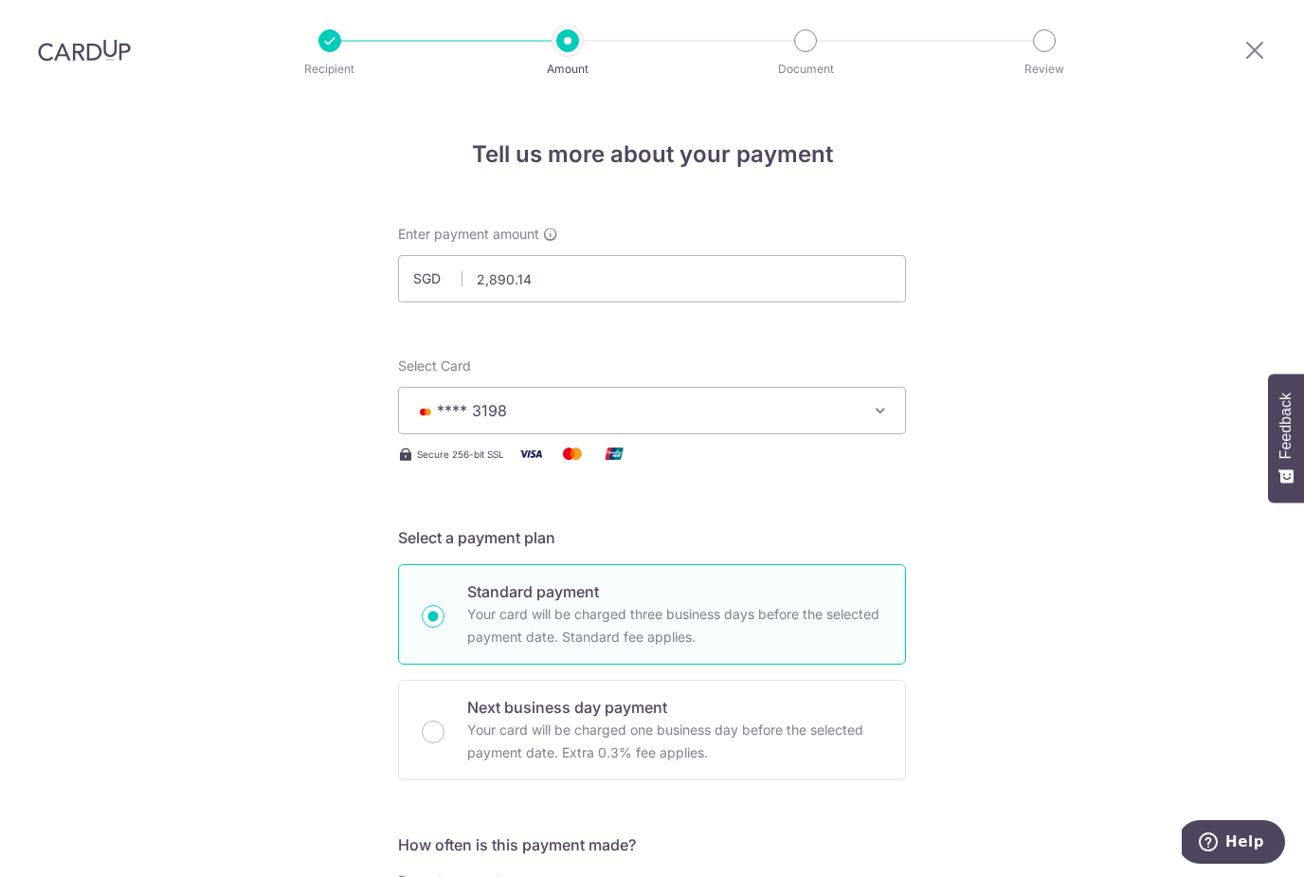
scroll to position [0, 0]
click at [435, 720] on input "Next business day payment Your card will be charged one business day before the…" at bounding box center [433, 731] width 23 height 23
radio input "true"
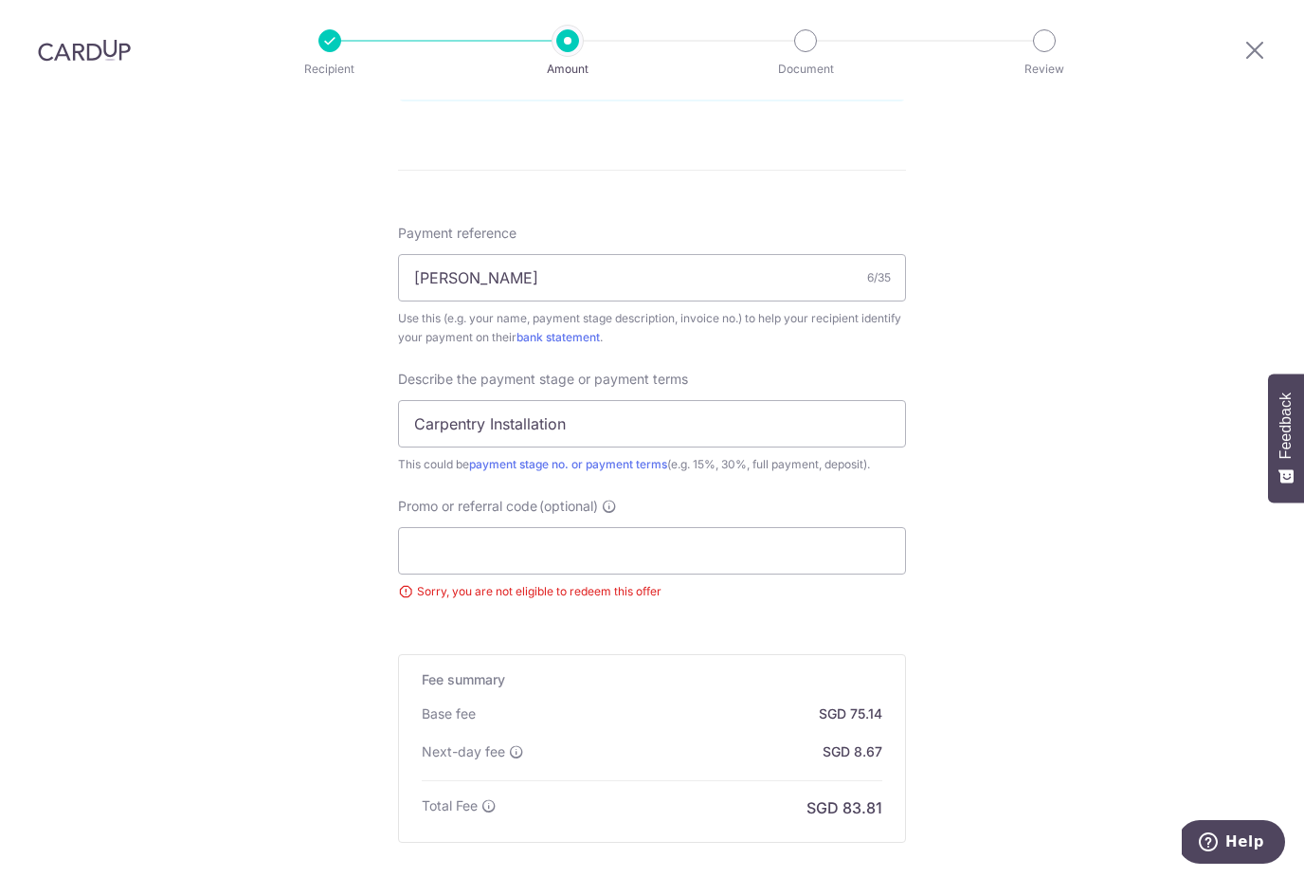
scroll to position [1039, 0]
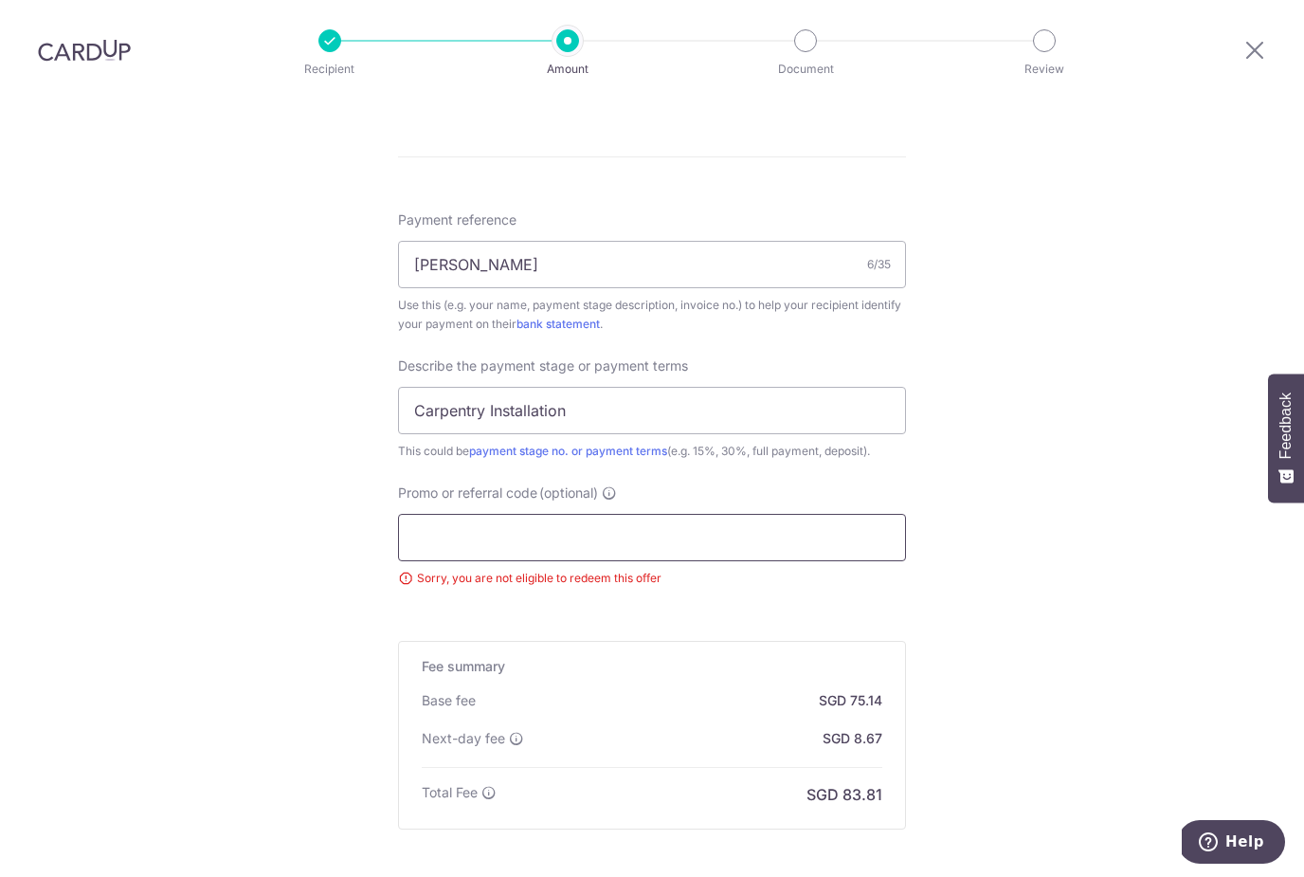
click at [678, 514] on input "Promo or referral code (optional)" at bounding box center [652, 537] width 508 height 47
paste input "RENO25ONE"
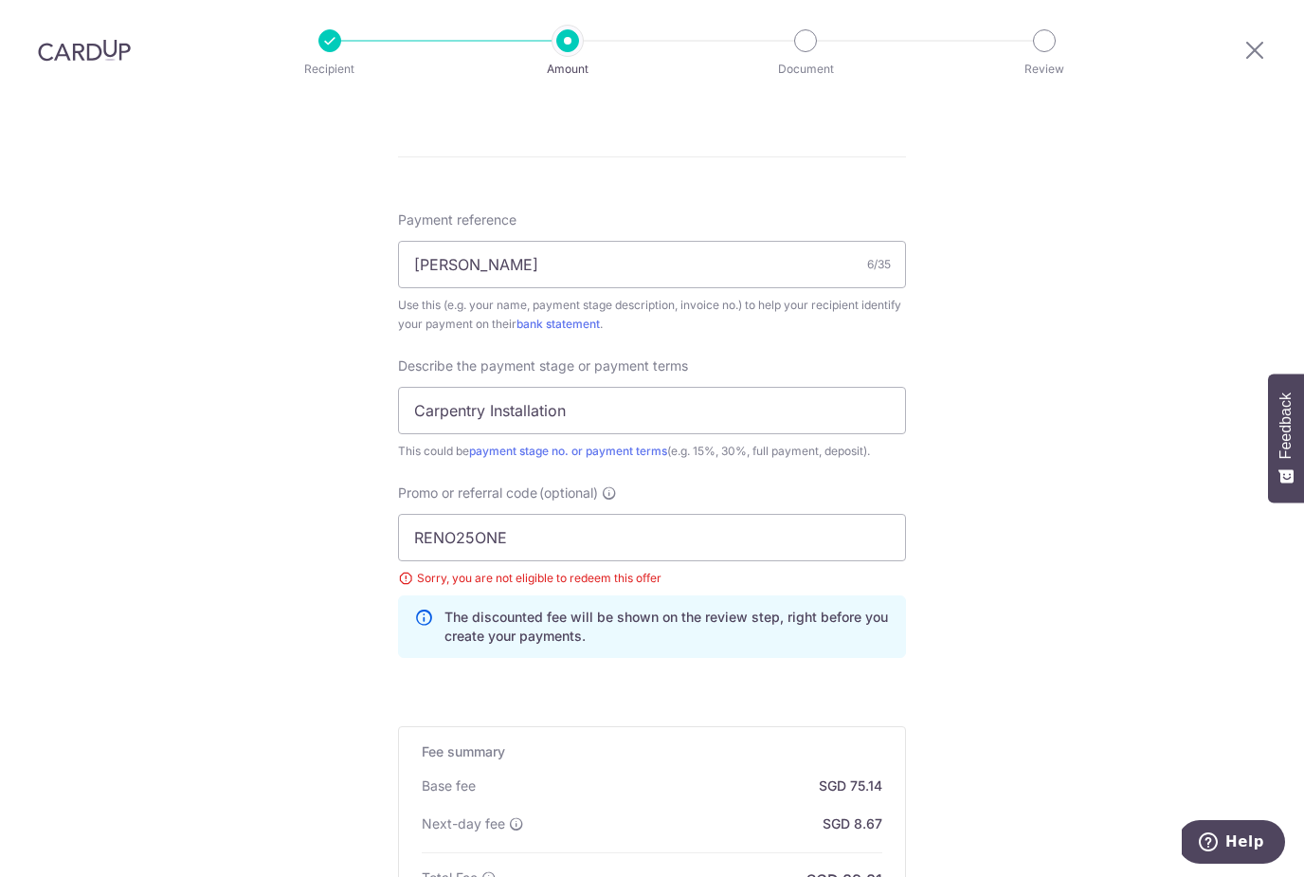
click at [808, 602] on div "Promo or referral code (optional) RENO25ONE Sorry, you are not eligible to rede…" at bounding box center [652, 578] width 531 height 190
click at [679, 514] on div "RENO25ONE Sorry, you are not eligible to redeem this offer The discounted fee w…" at bounding box center [652, 586] width 508 height 144
click at [622, 514] on input "RENO25ONE" at bounding box center [652, 537] width 508 height 47
type input "R"
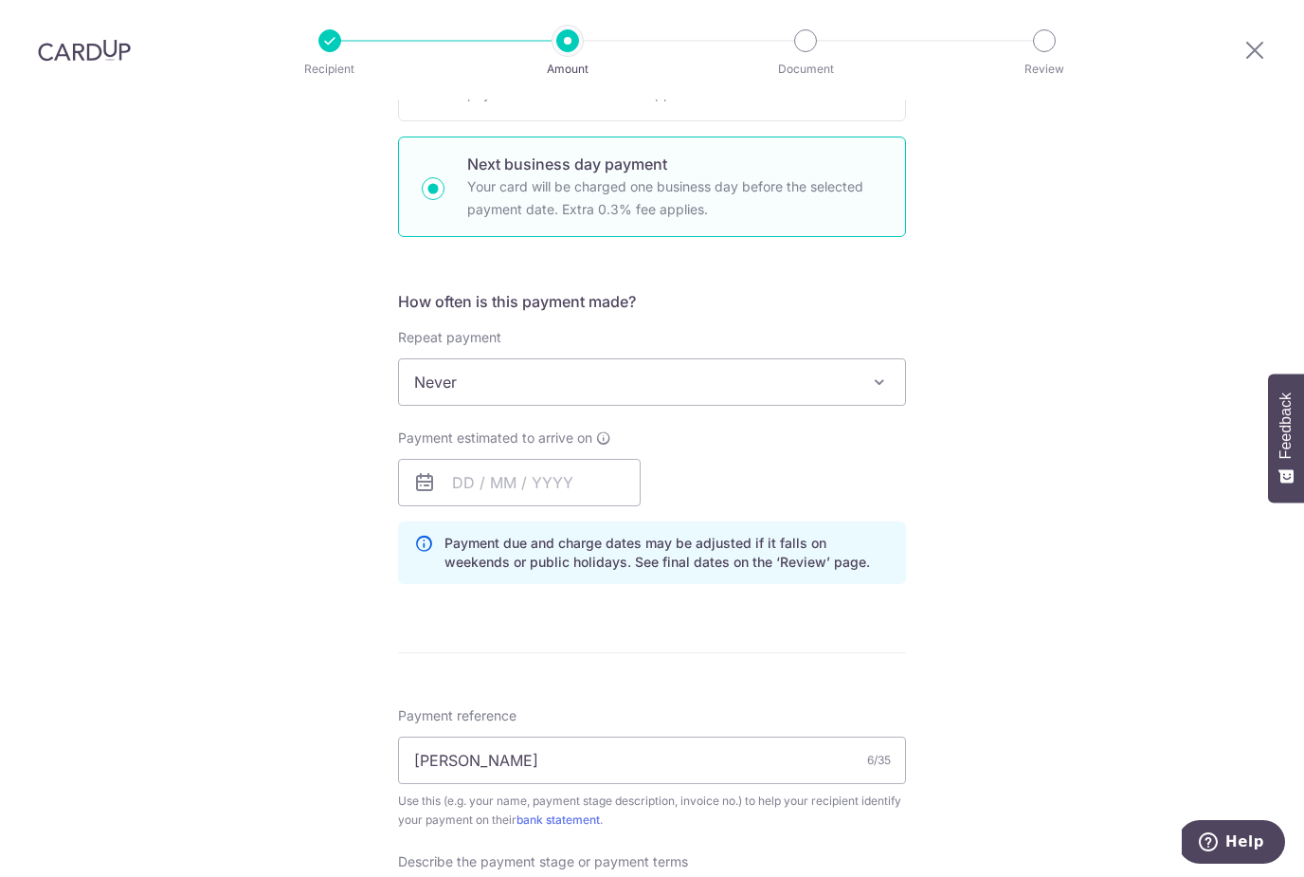
scroll to position [513, 0]
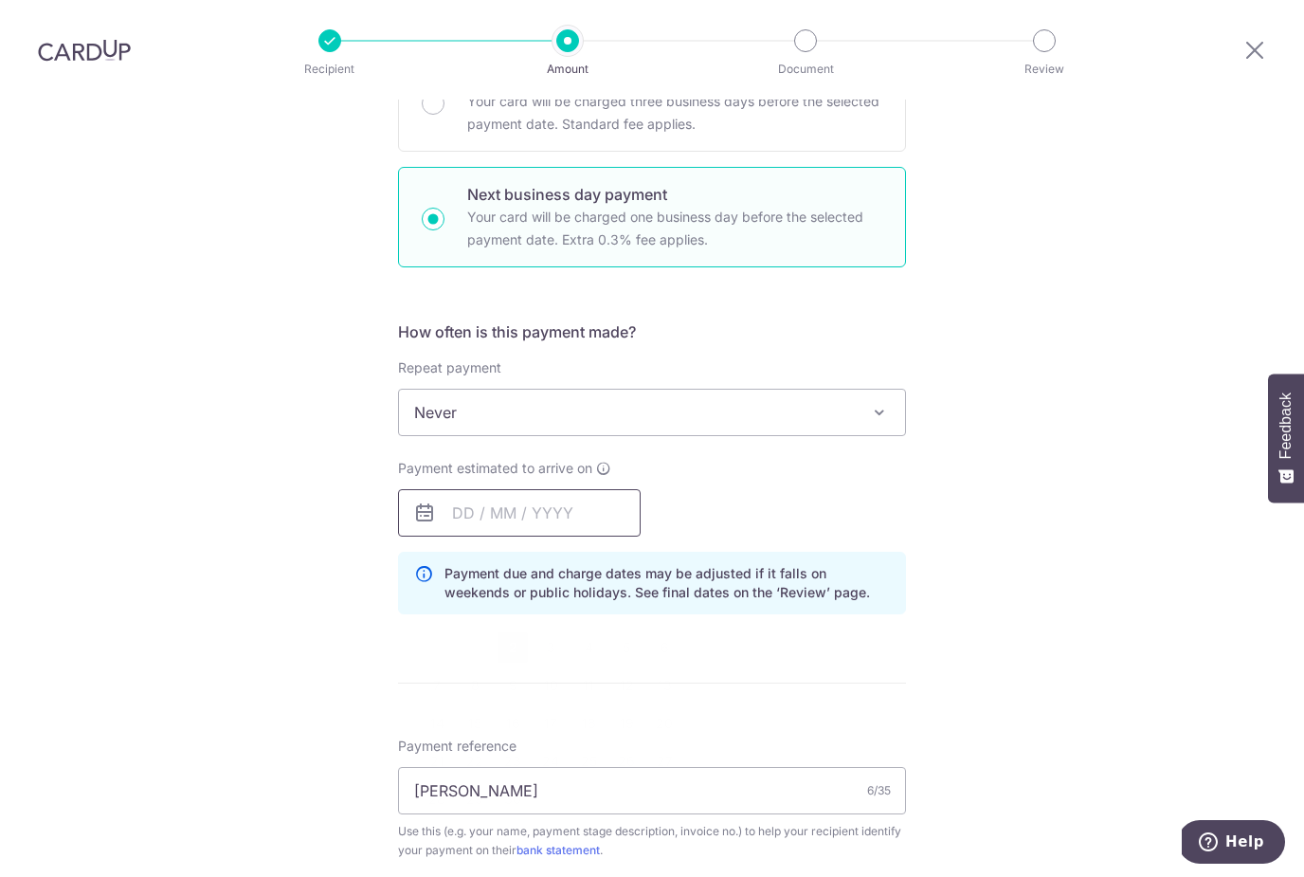
click at [599, 489] on input "text" at bounding box center [519, 512] width 243 height 47
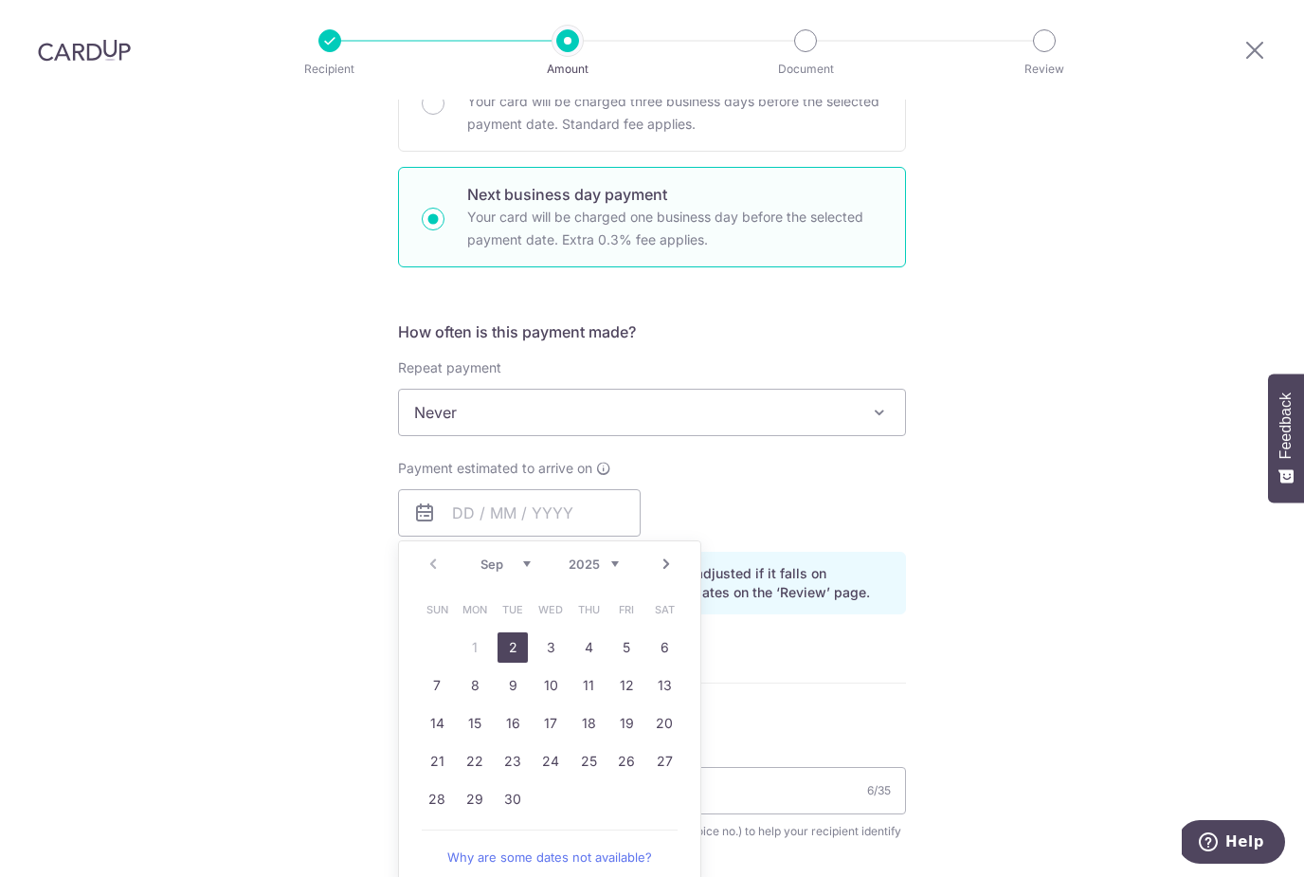
click at [515, 632] on link "2" at bounding box center [513, 647] width 30 height 30
type input "[DATE]"
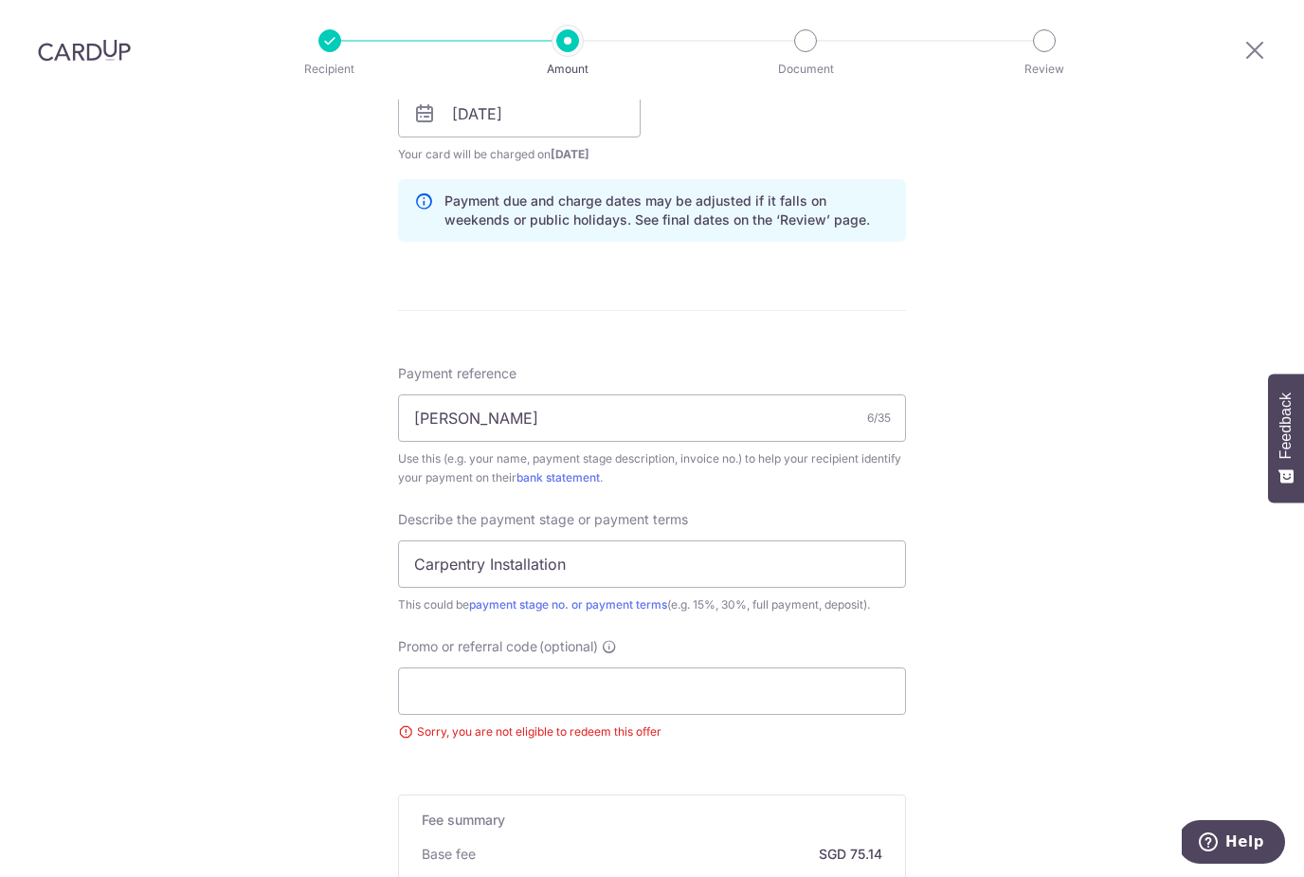
scroll to position [1096, 0]
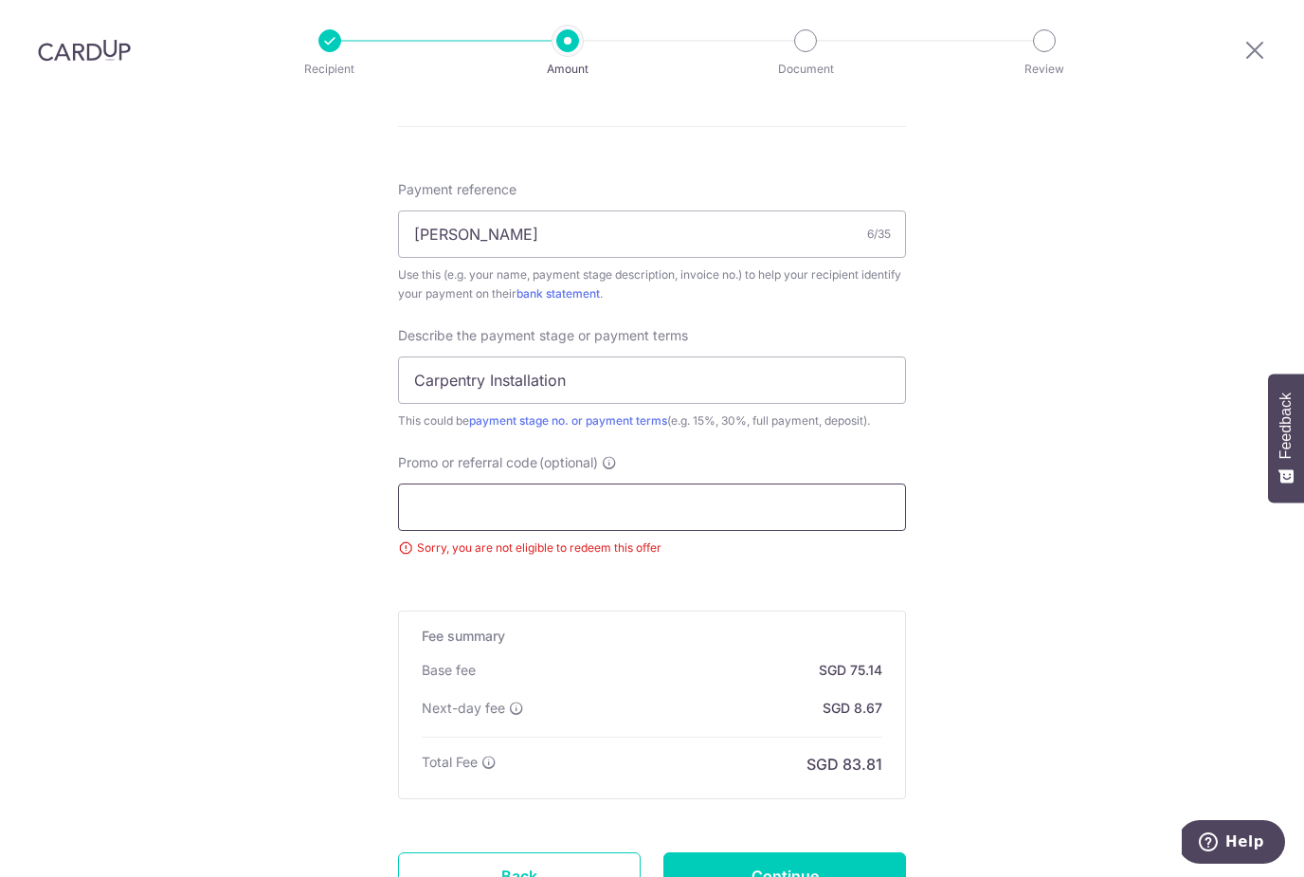
click at [536, 483] on input "Promo or referral code (optional)" at bounding box center [652, 506] width 508 height 47
paste input "RENO25ONE"
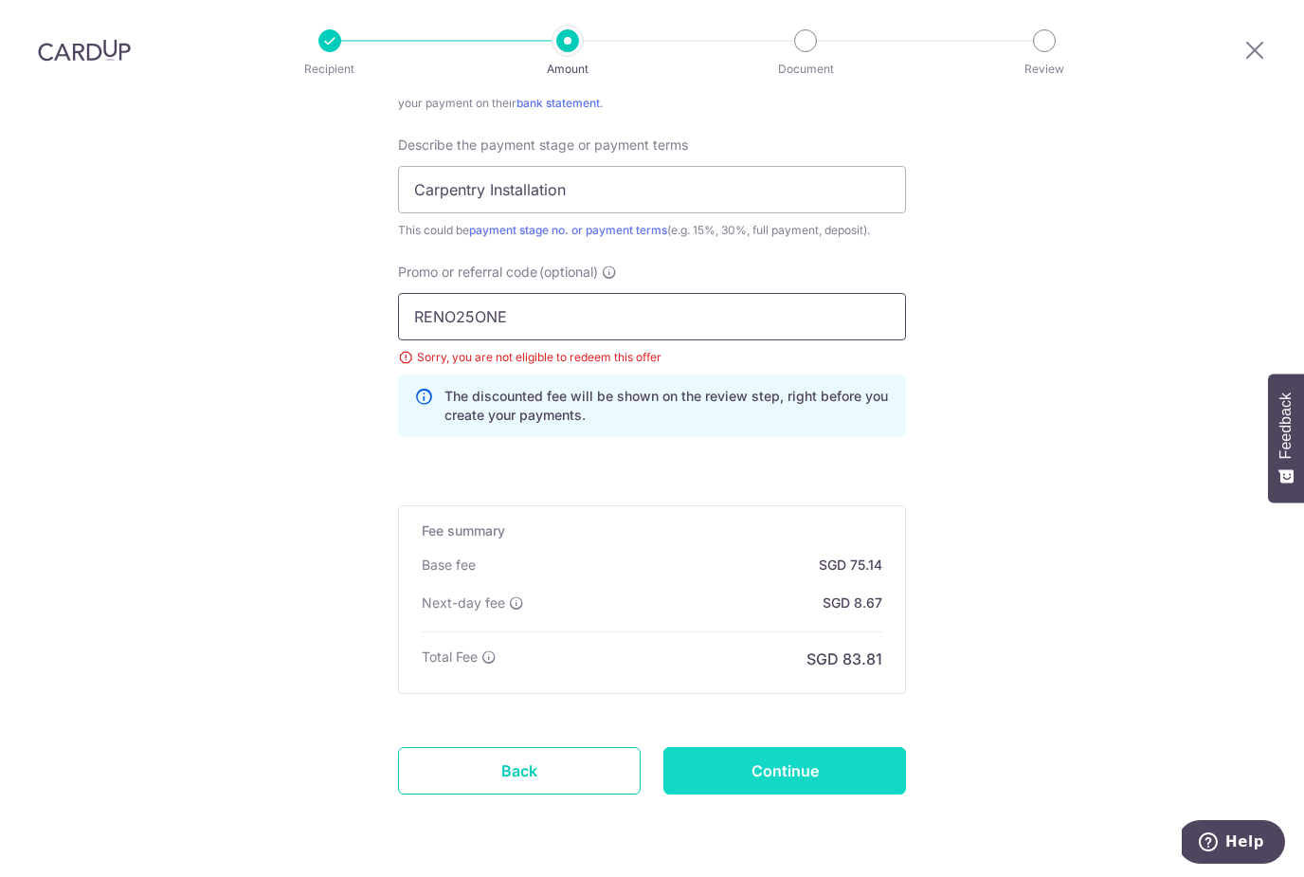
scroll to position [1285, 0]
type input "RENO25ONE"
click at [793, 748] on input "Continue" at bounding box center [784, 771] width 243 height 47
type input "Update Schedule"
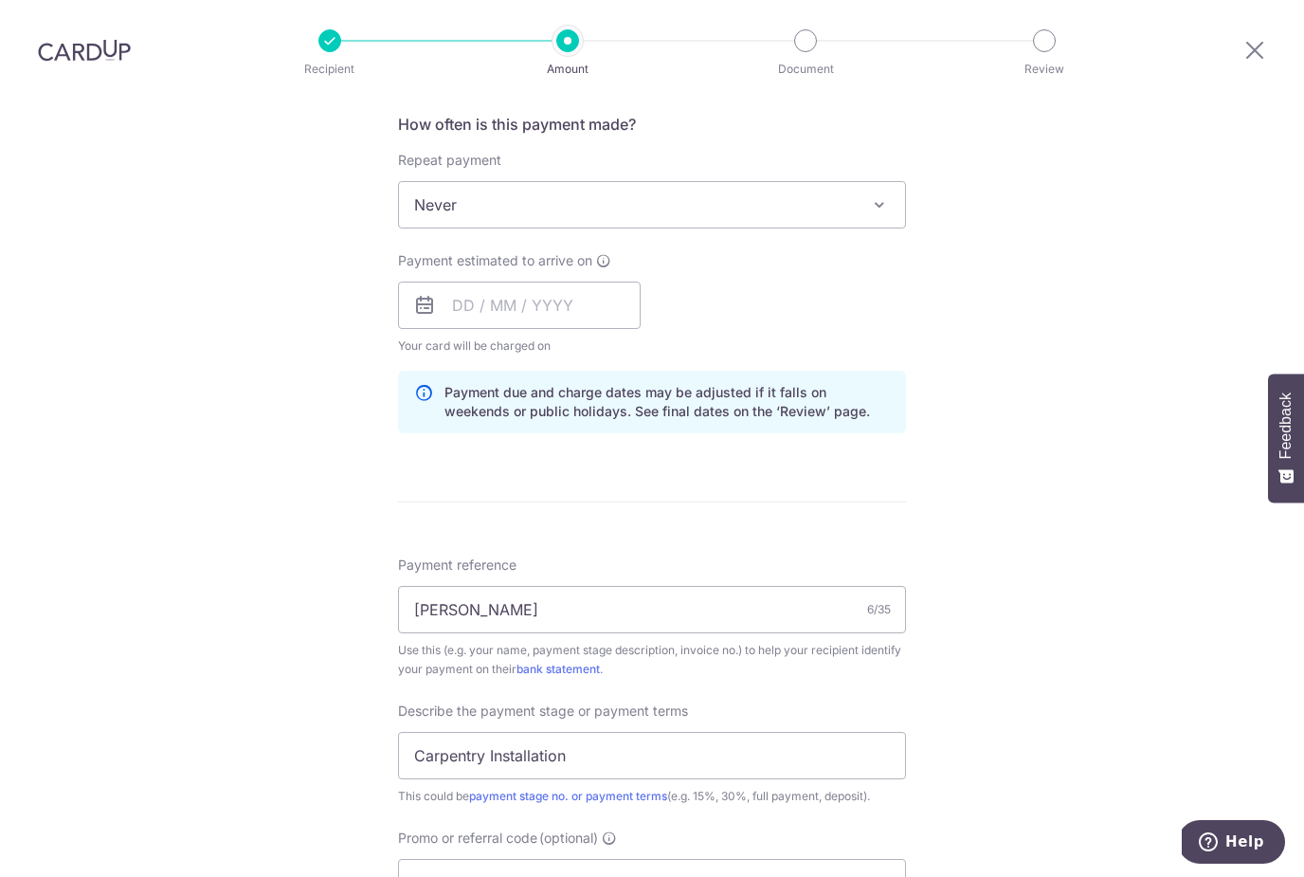
scroll to position [719, 0]
click at [548, 282] on input "text" at bounding box center [519, 305] width 243 height 47
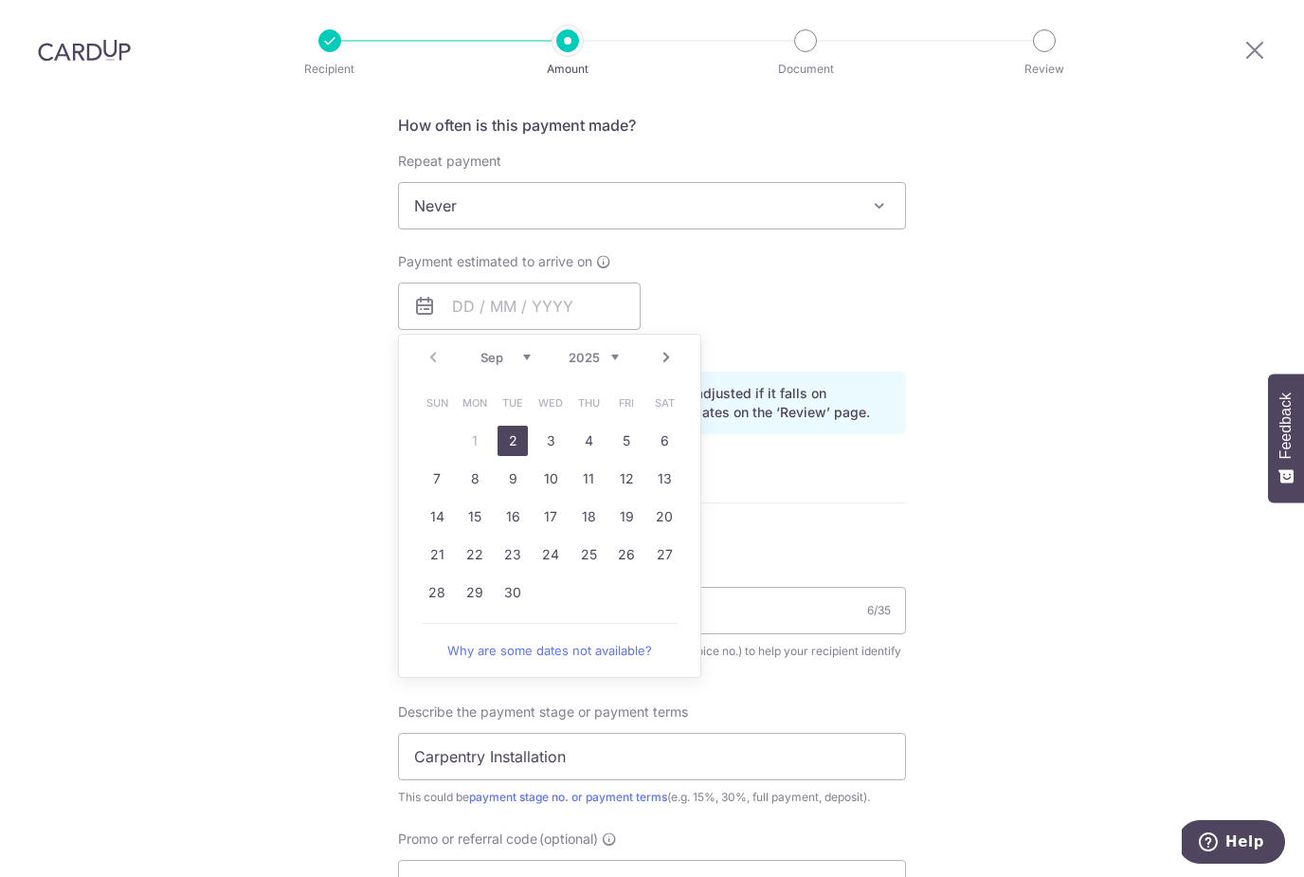
click at [518, 426] on link "2" at bounding box center [513, 441] width 30 height 30
type input "[DATE]"
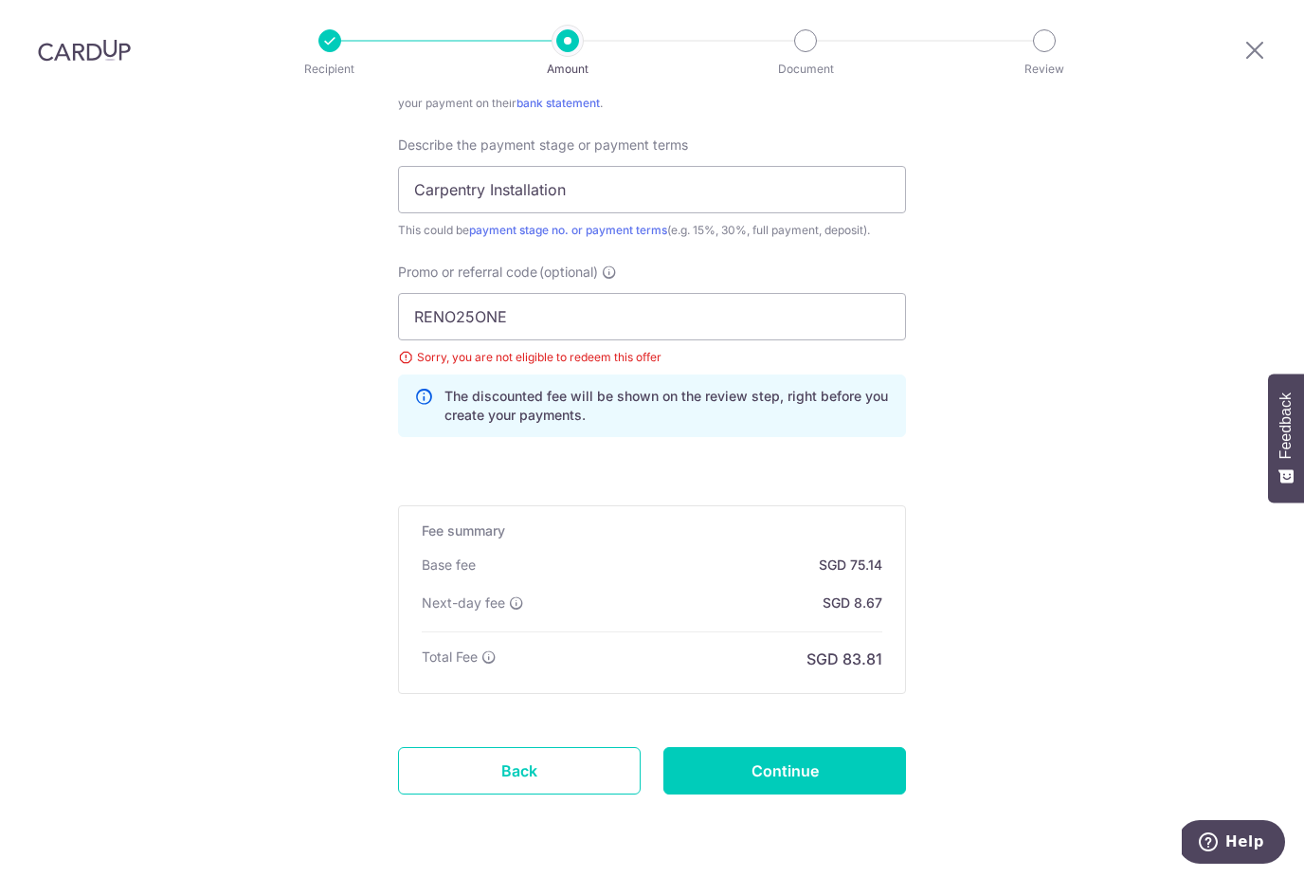
scroll to position [1285, 0]
click at [808, 748] on input "Continue" at bounding box center [784, 771] width 243 height 47
type input "Update Schedule"
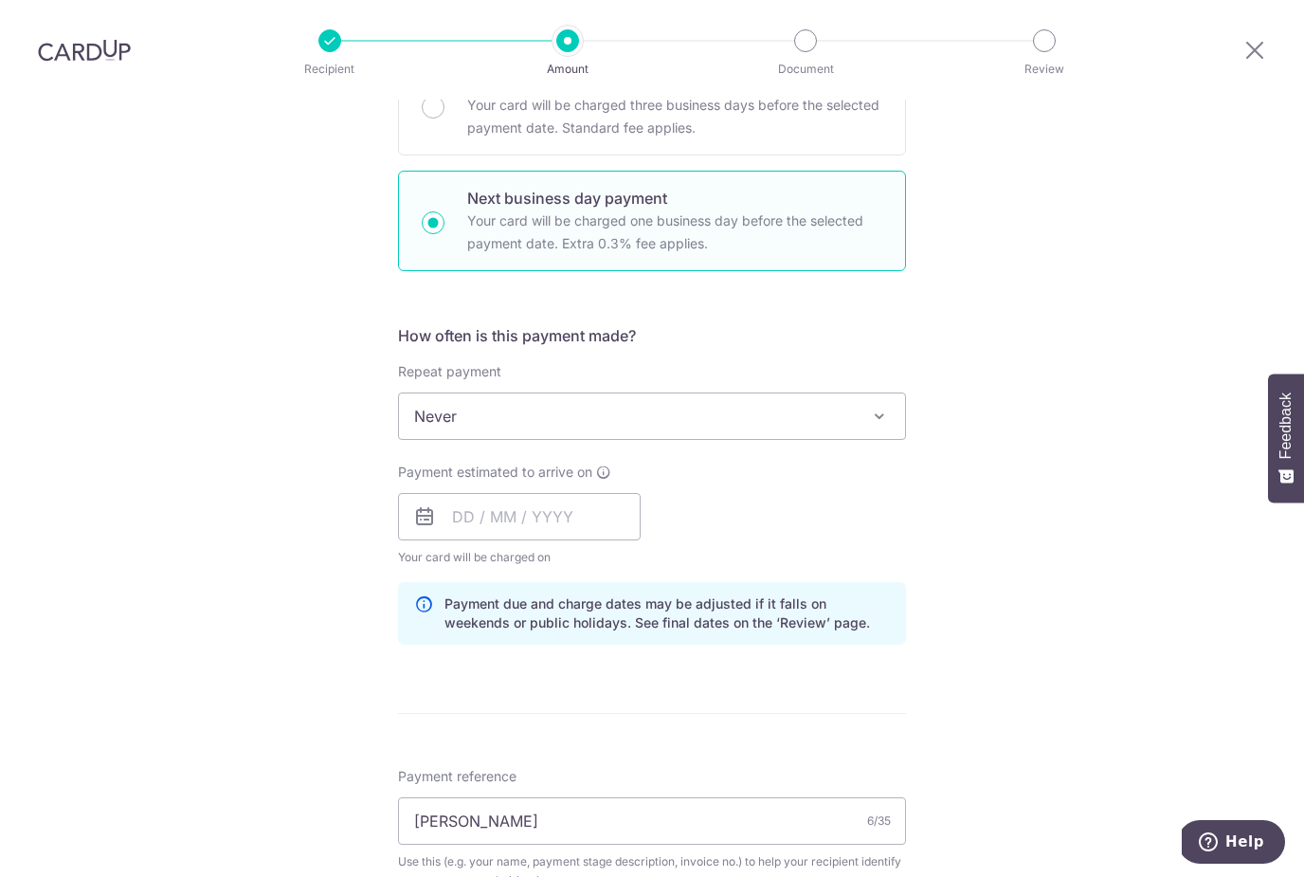
scroll to position [477, 0]
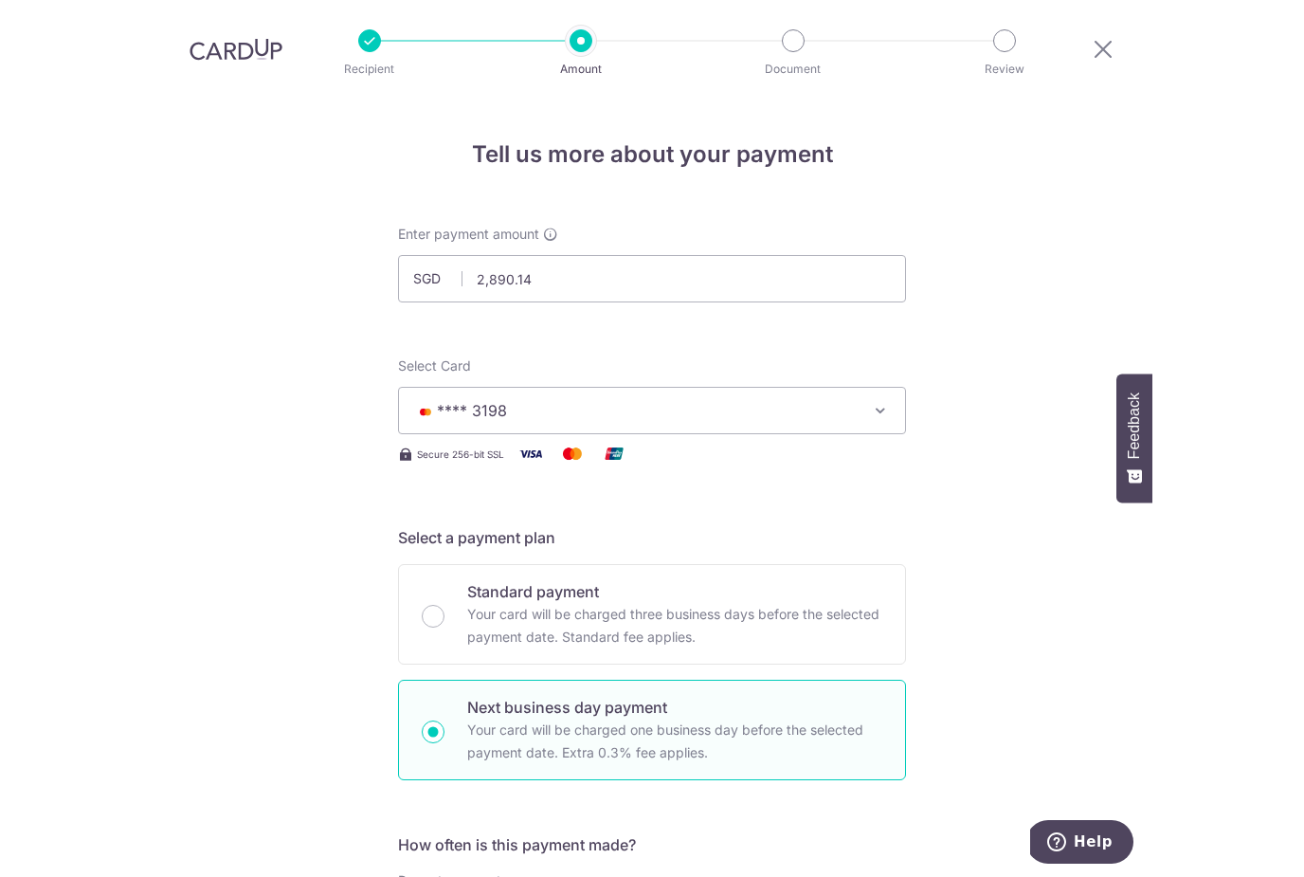
scroll to position [61, 0]
